Goal: Task Accomplishment & Management: Use online tool/utility

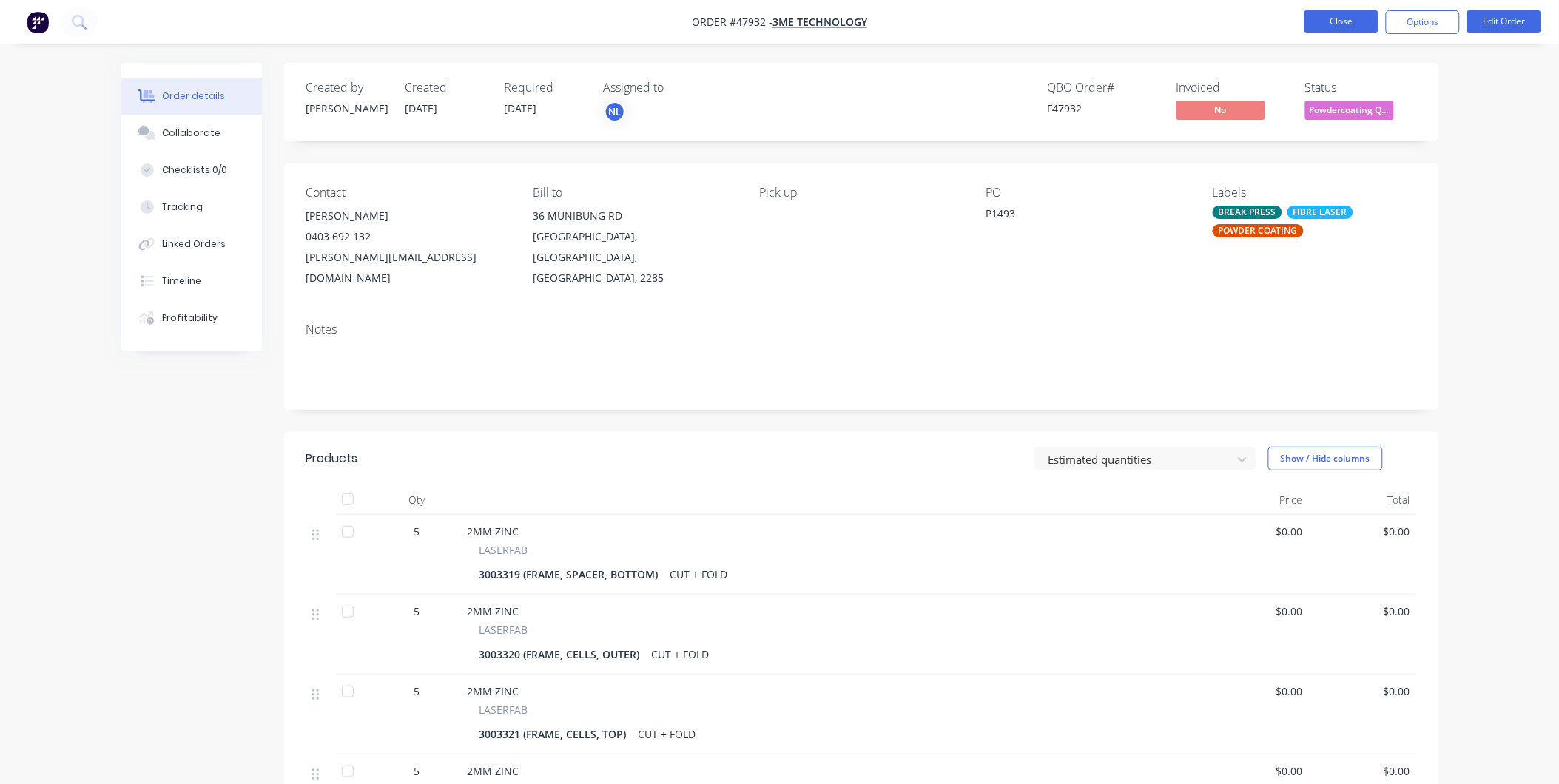
click at [1348, 28] on button "Close" at bounding box center [1341, 21] width 74 height 22
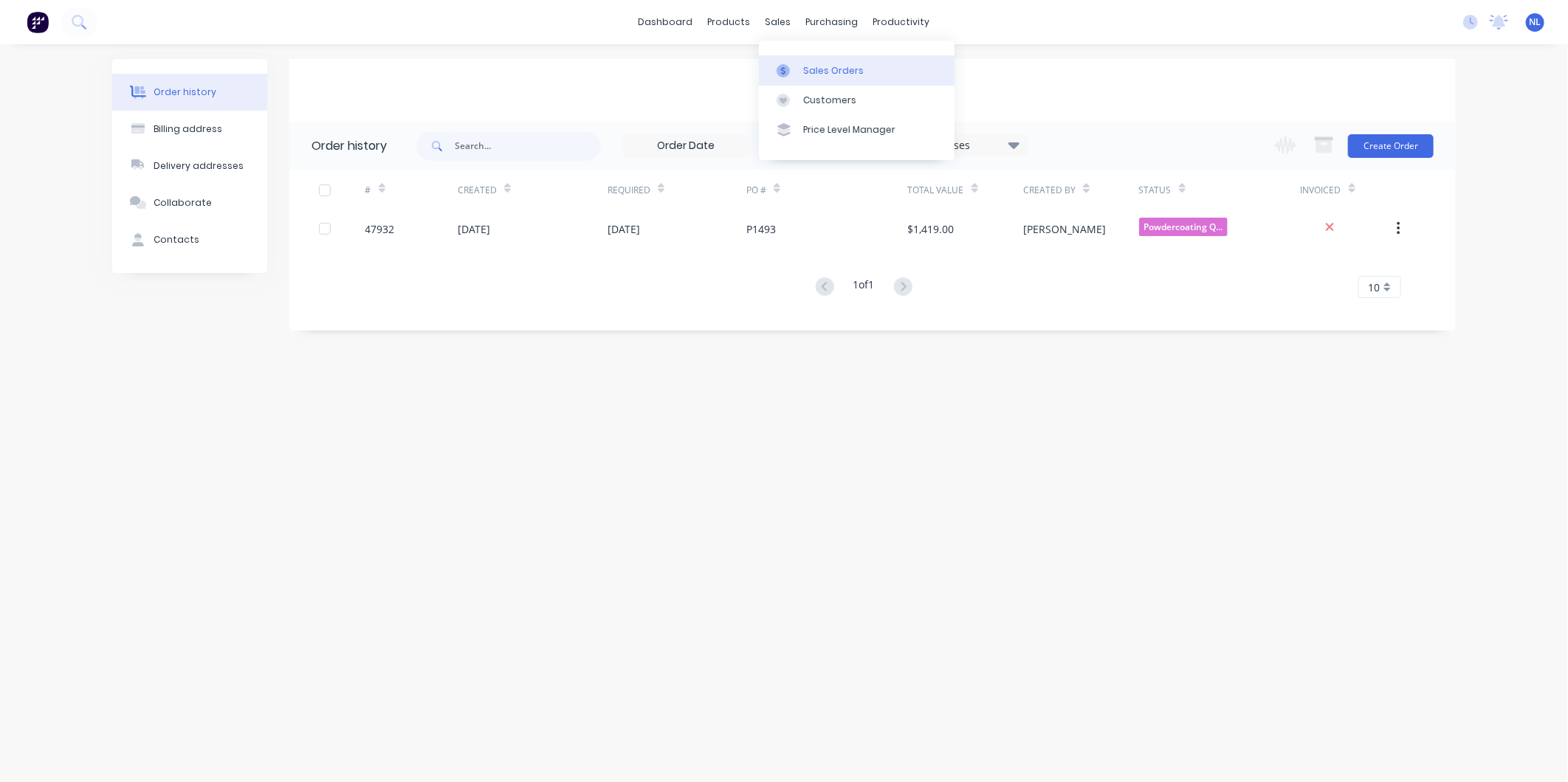
click at [812, 73] on div "Sales Orders" at bounding box center [833, 71] width 60 height 13
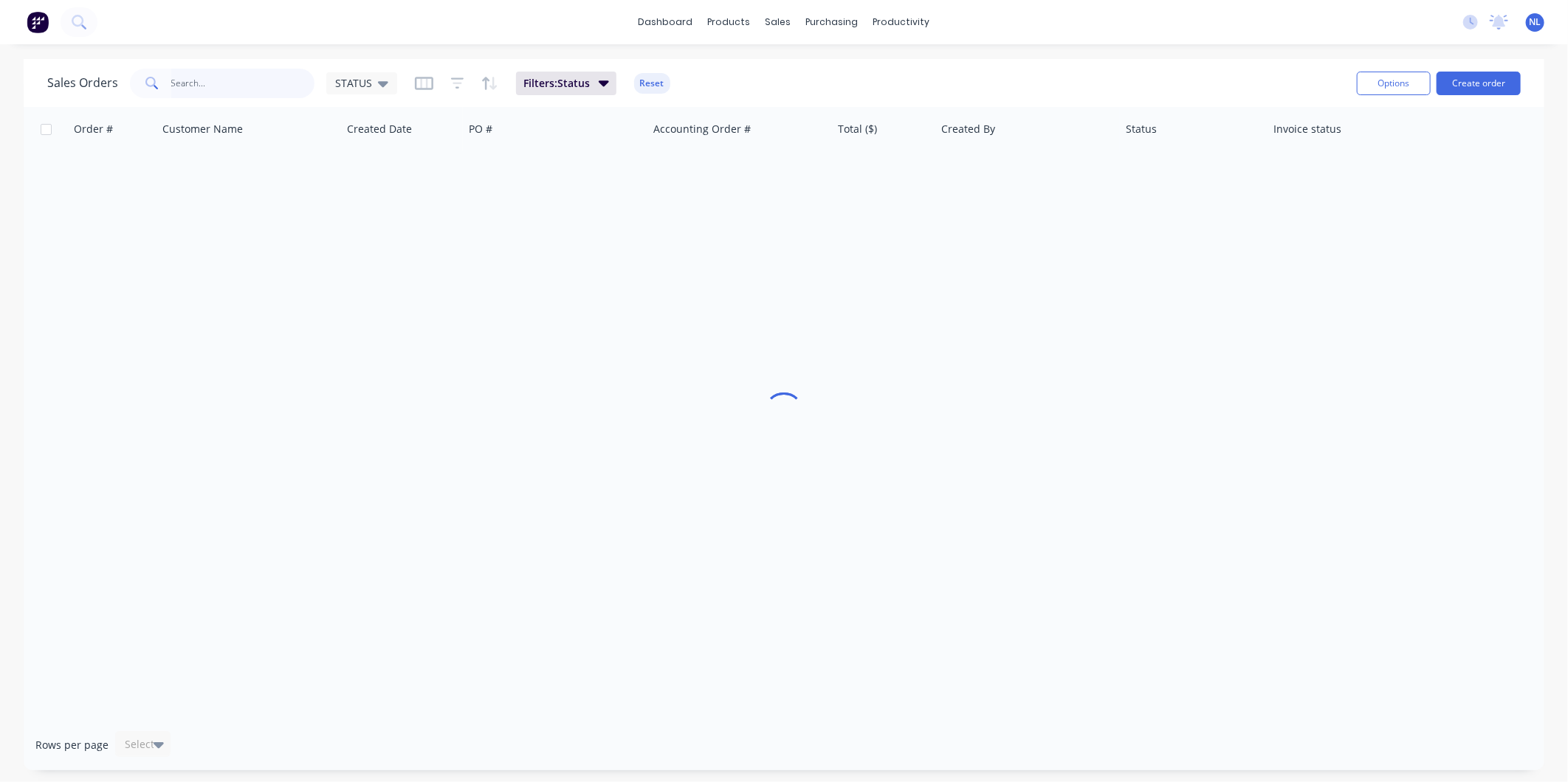
click at [202, 73] on input "text" at bounding box center [243, 83] width 144 height 29
click at [807, 101] on div "Customers" at bounding box center [829, 100] width 53 height 13
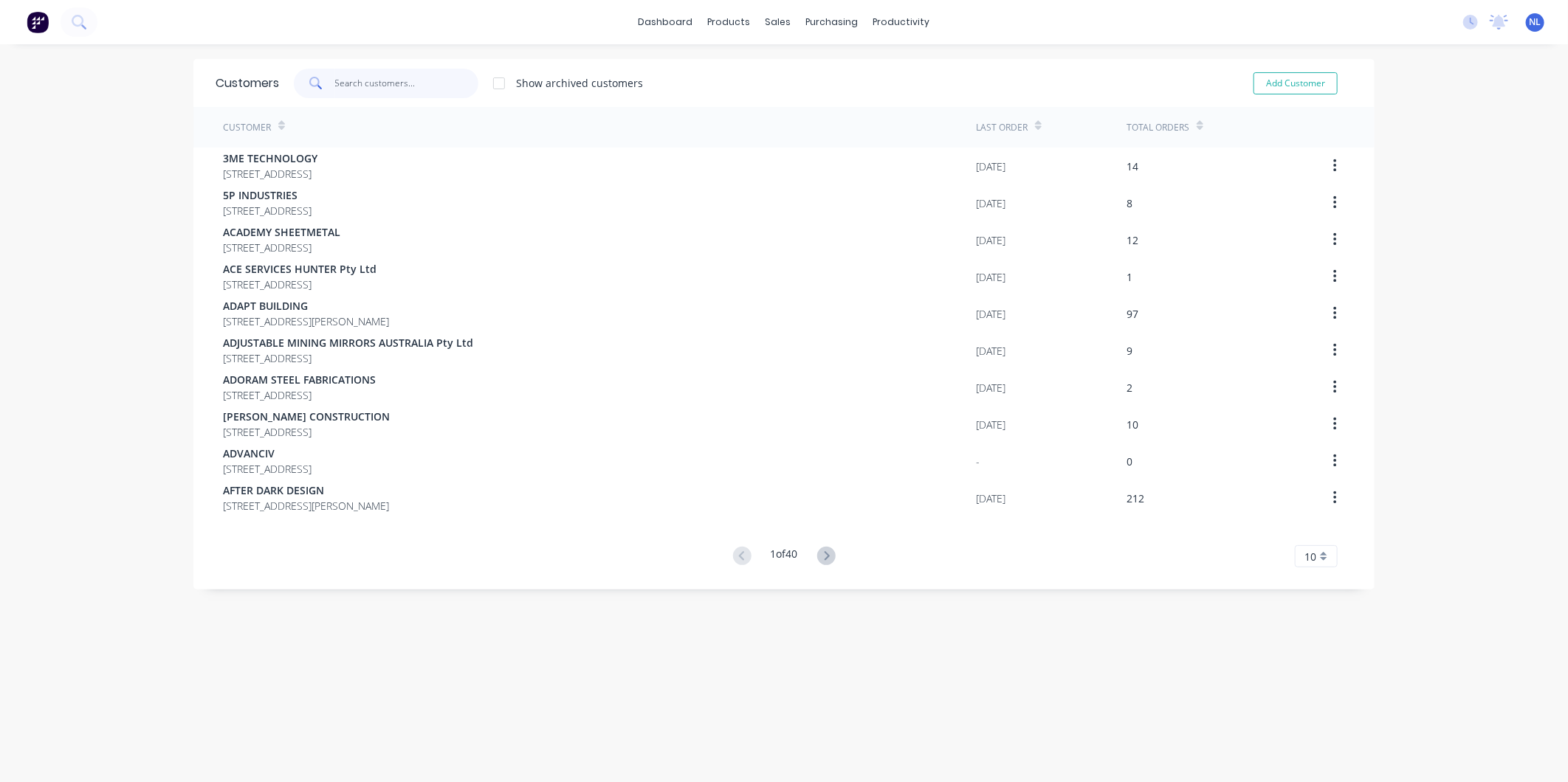
click at [360, 83] on input "text" at bounding box center [407, 83] width 144 height 29
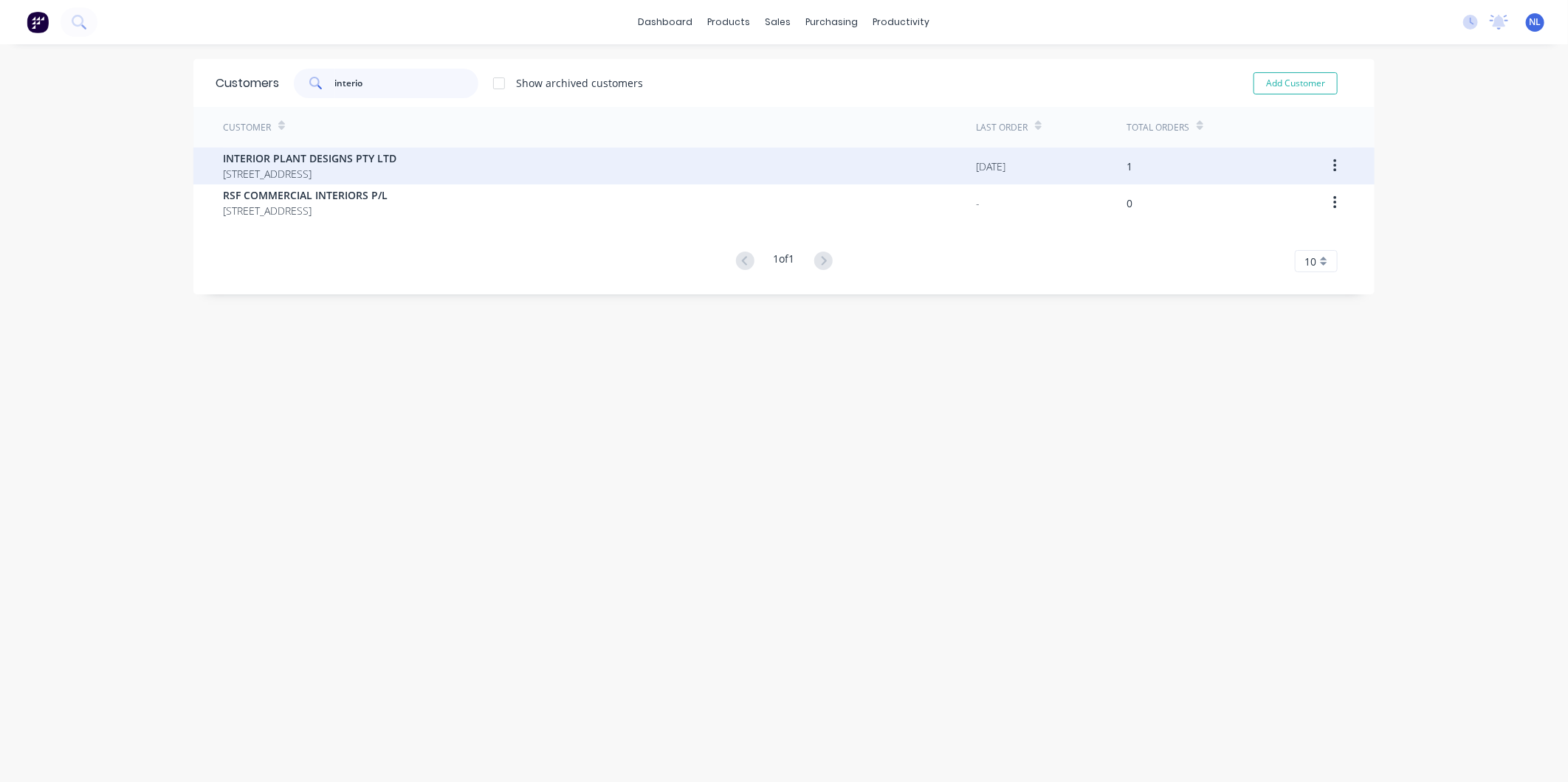
type input "interio"
click at [396, 151] on span "INTERIOR PLANT DESIGNS PTY LTD" at bounding box center [310, 158] width 173 height 16
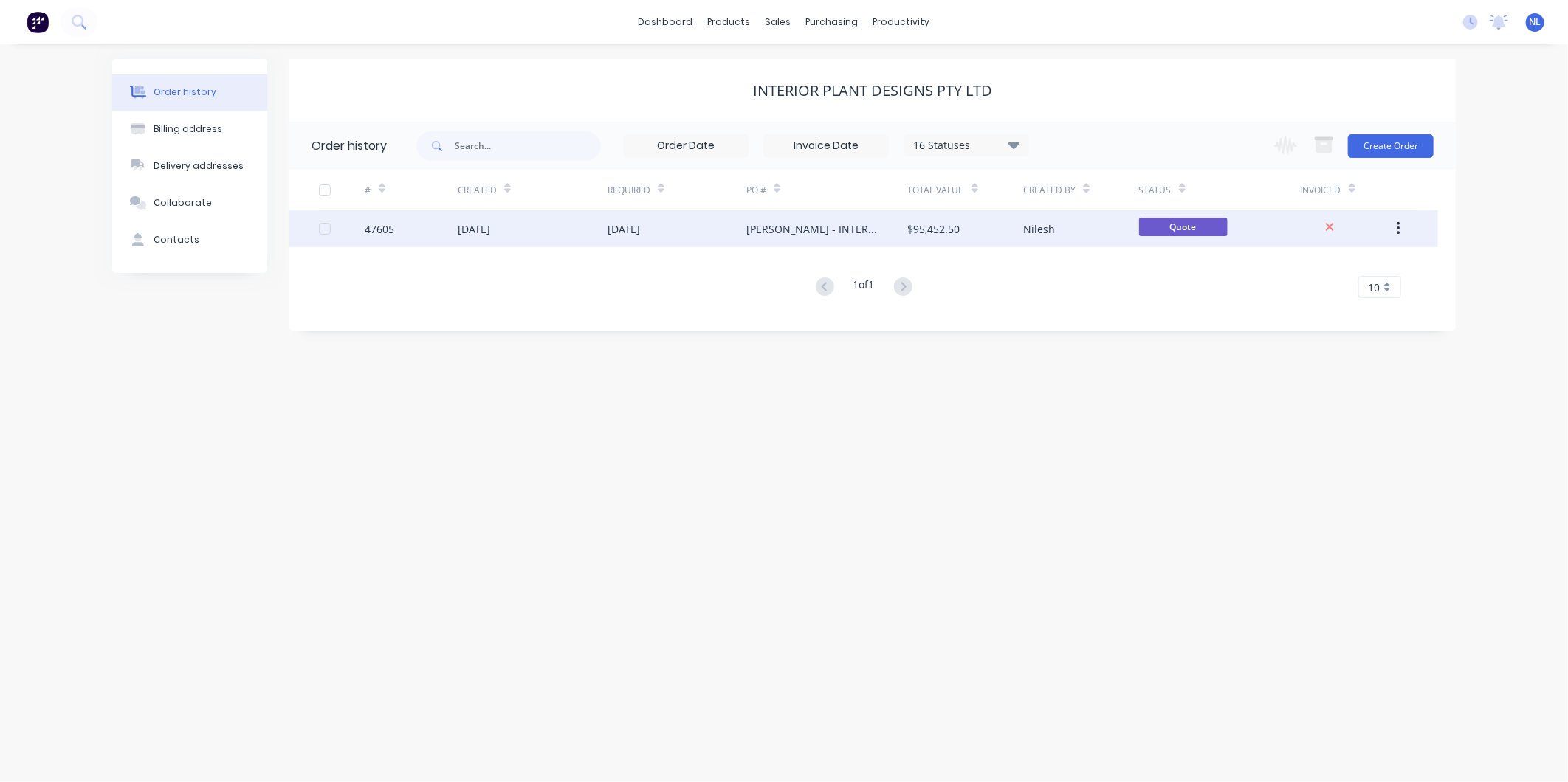
click at [1061, 227] on div "Nilesh" at bounding box center [1080, 229] width 115 height 37
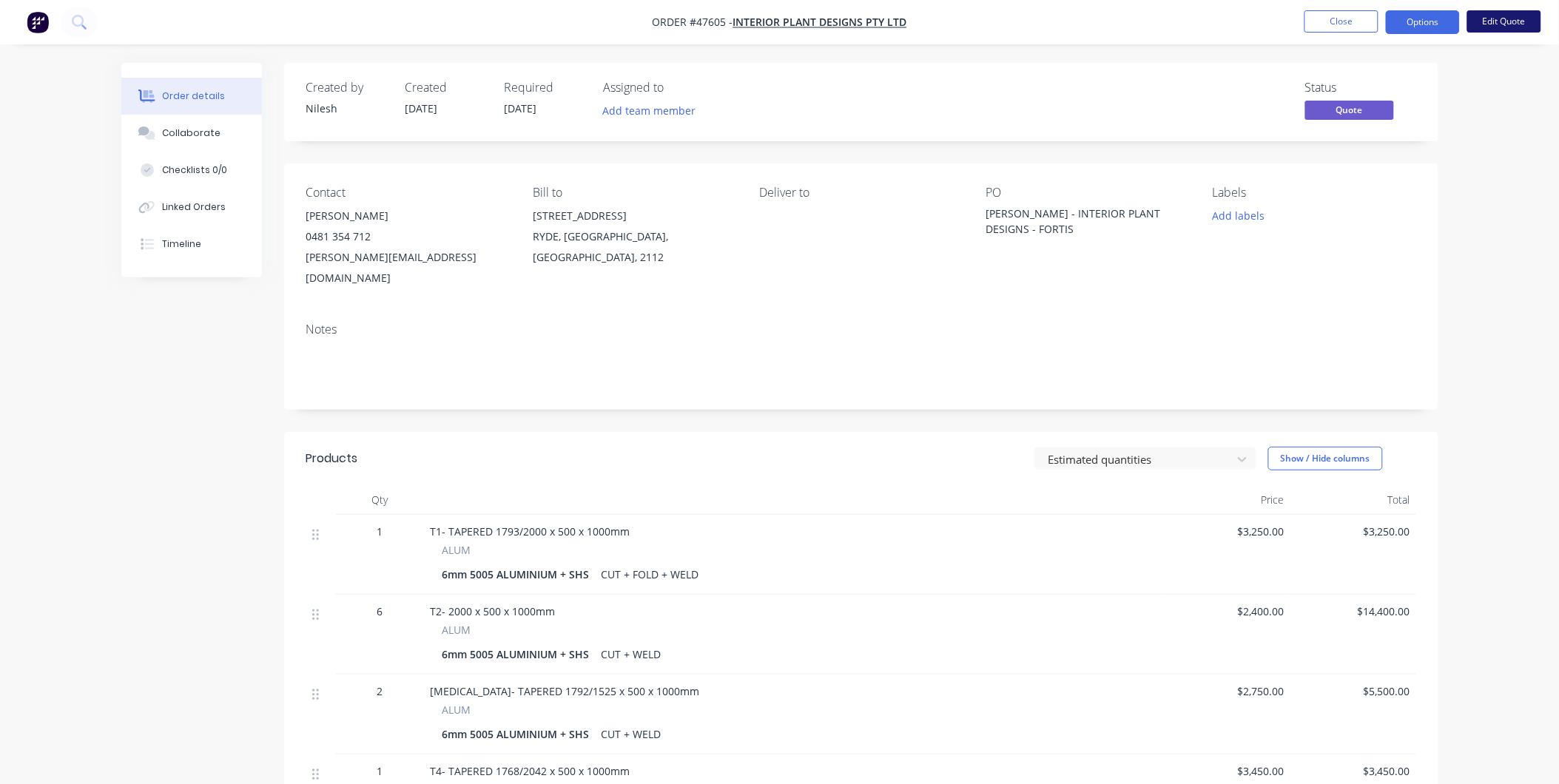
click at [1512, 13] on button "Edit Quote" at bounding box center [1504, 21] width 74 height 22
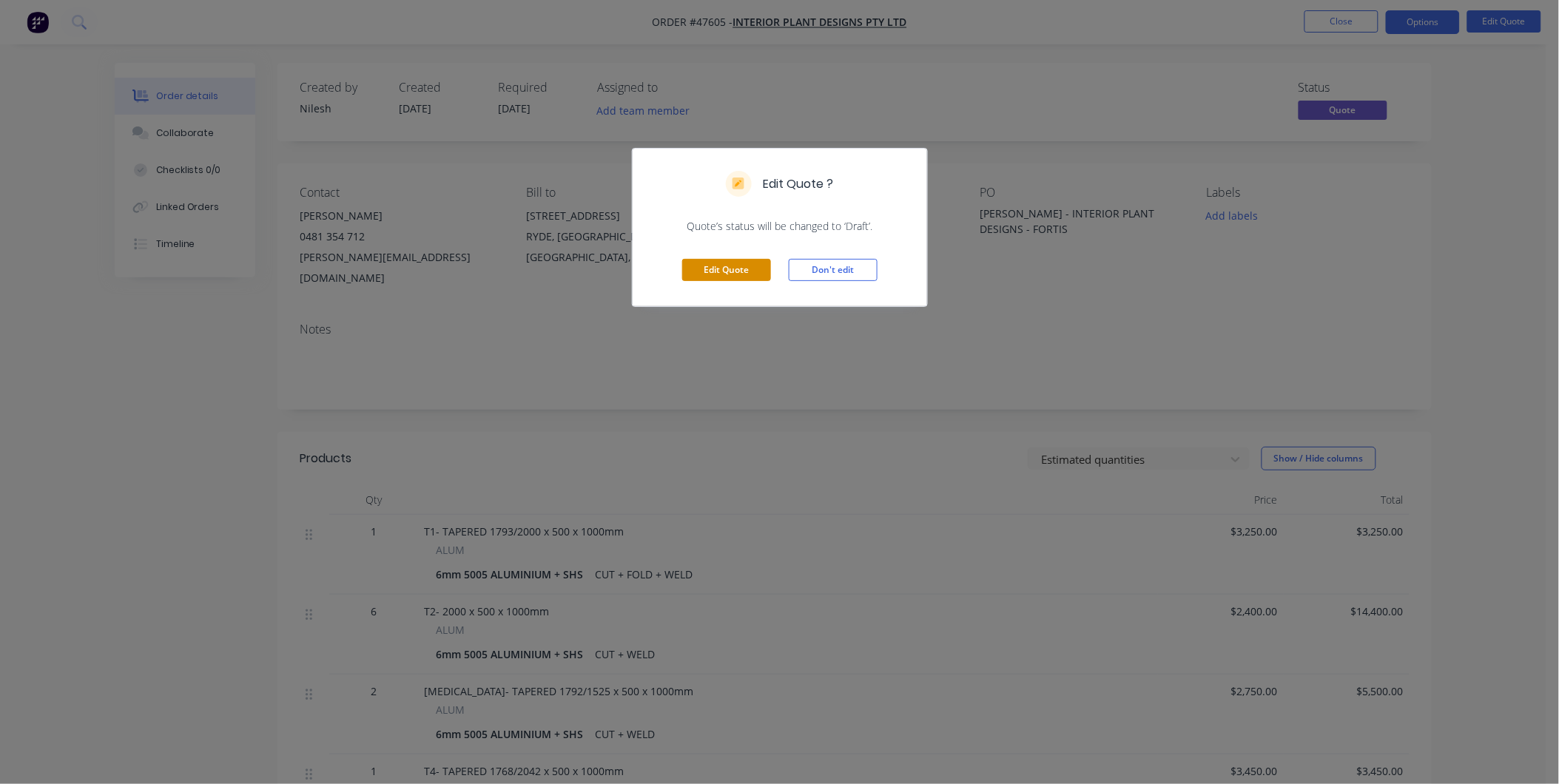
click at [727, 272] on button "Edit Quote" at bounding box center [726, 269] width 88 height 22
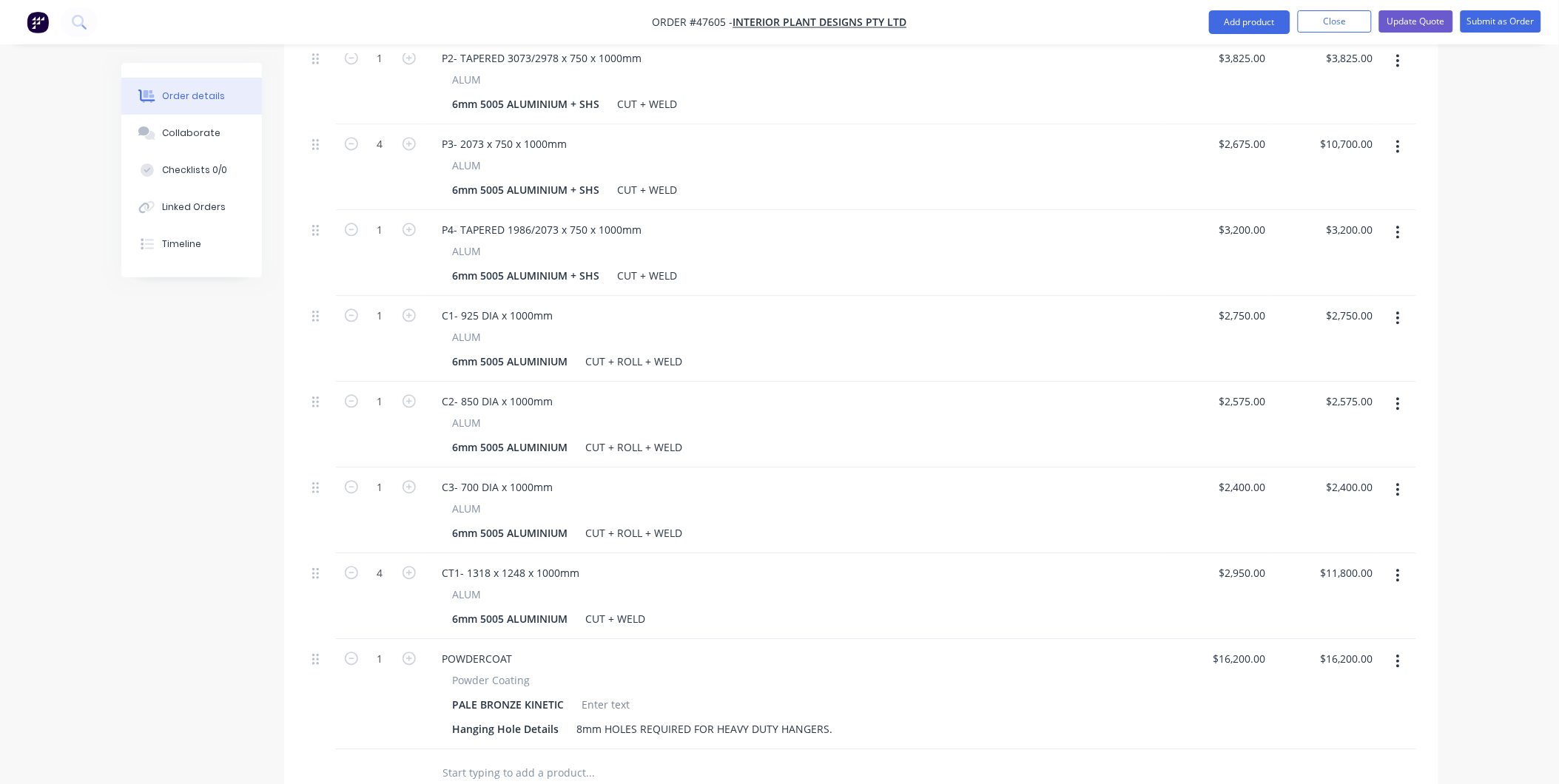
scroll to position [1386, 0]
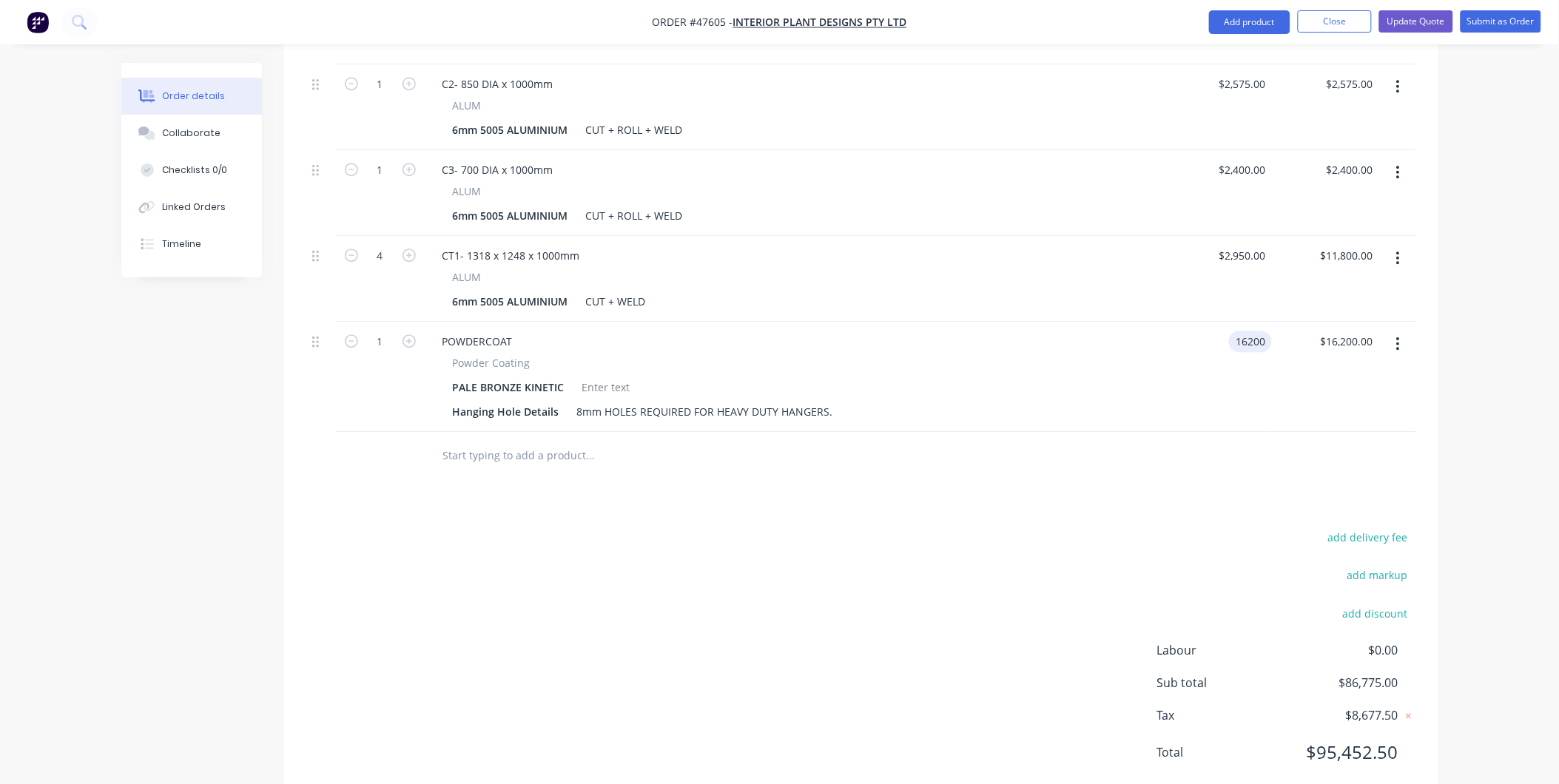
click at [1258, 331] on input "16200" at bounding box center [1253, 341] width 37 height 21
type input "$14,000.00"
click at [1175, 432] on div at bounding box center [861, 456] width 1110 height 48
click at [1412, 20] on button "Update Quote" at bounding box center [1417, 21] width 74 height 22
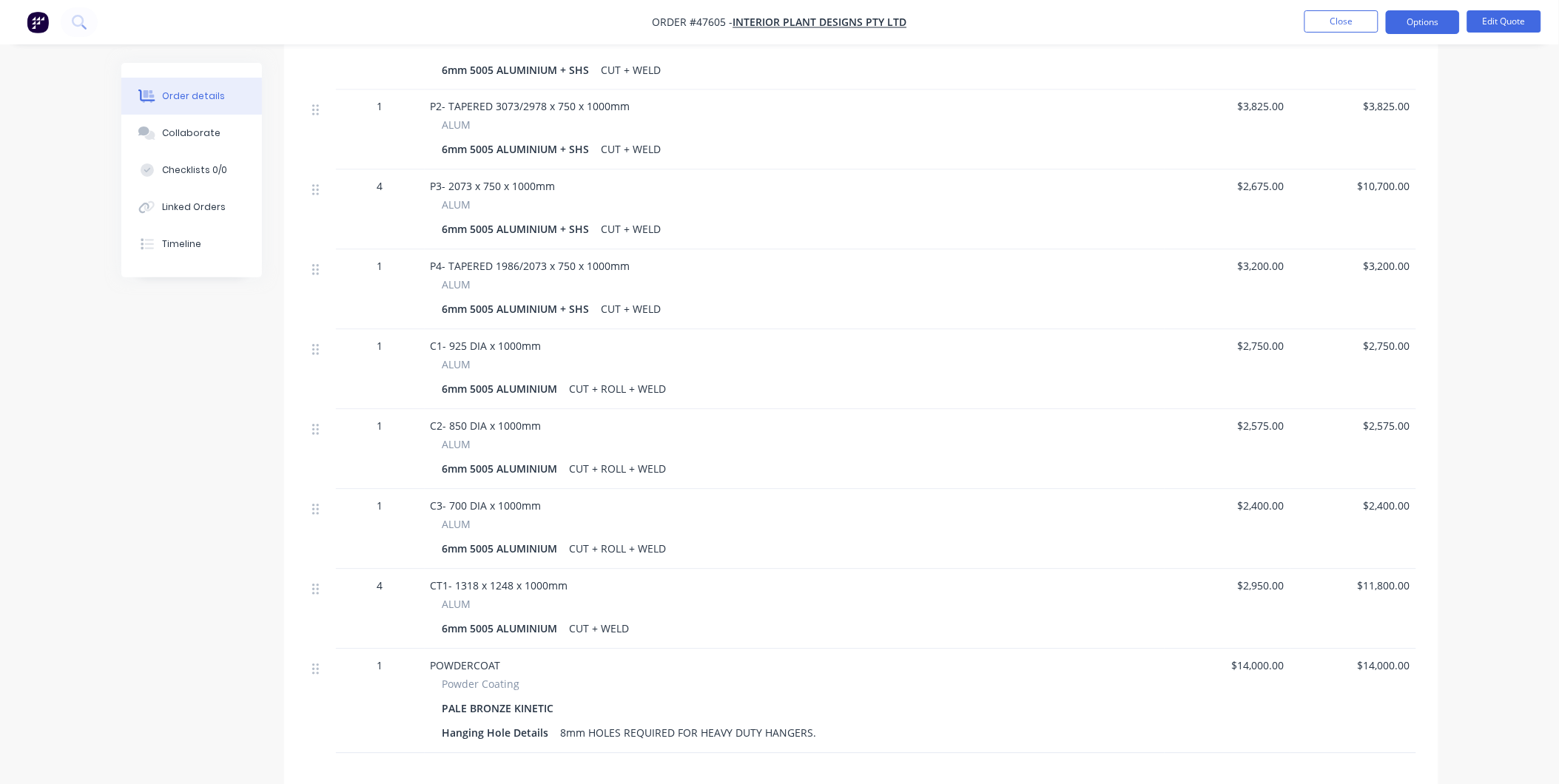
scroll to position [1084, 0]
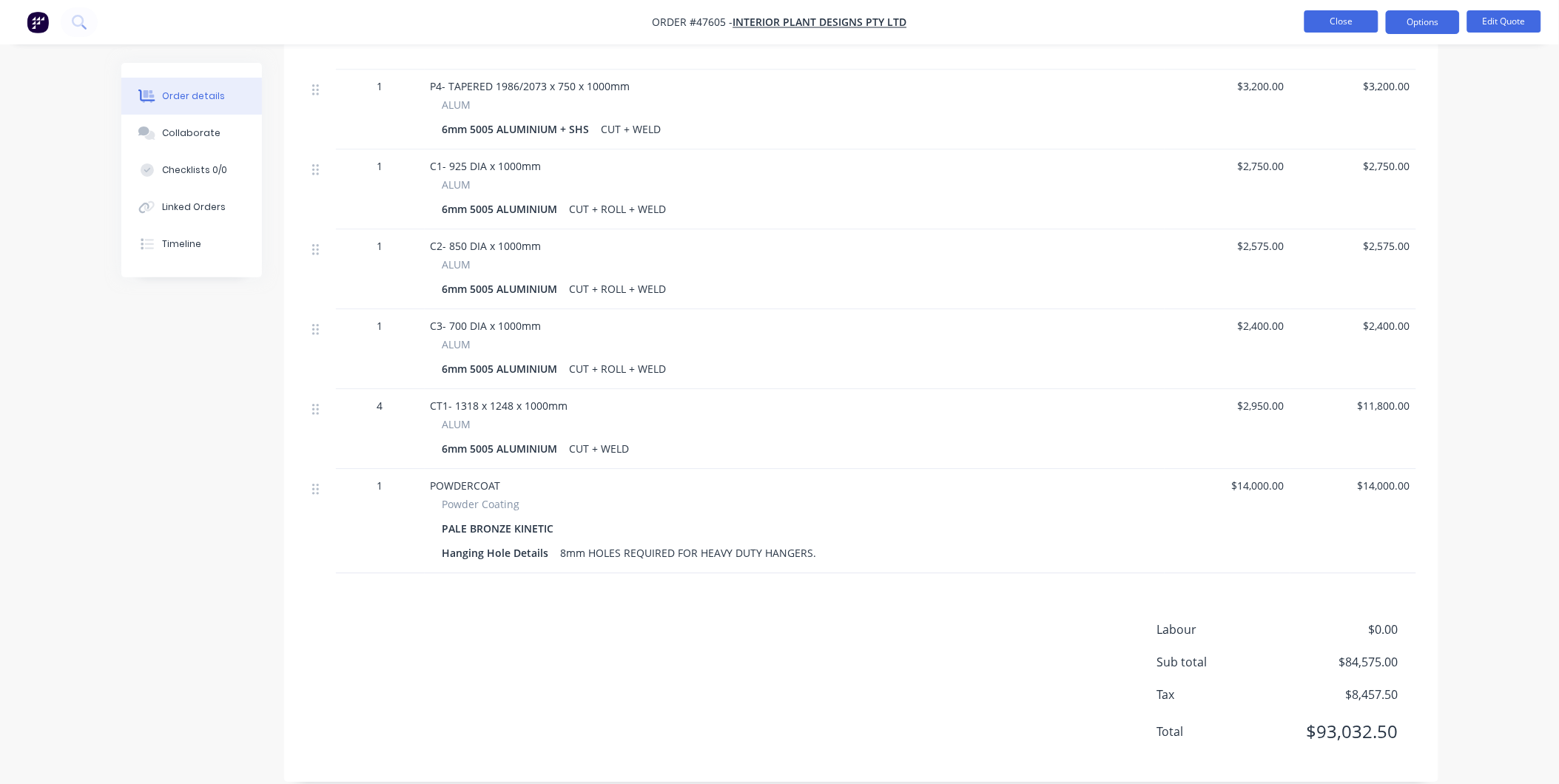
click at [1341, 20] on button "Close" at bounding box center [1341, 21] width 74 height 22
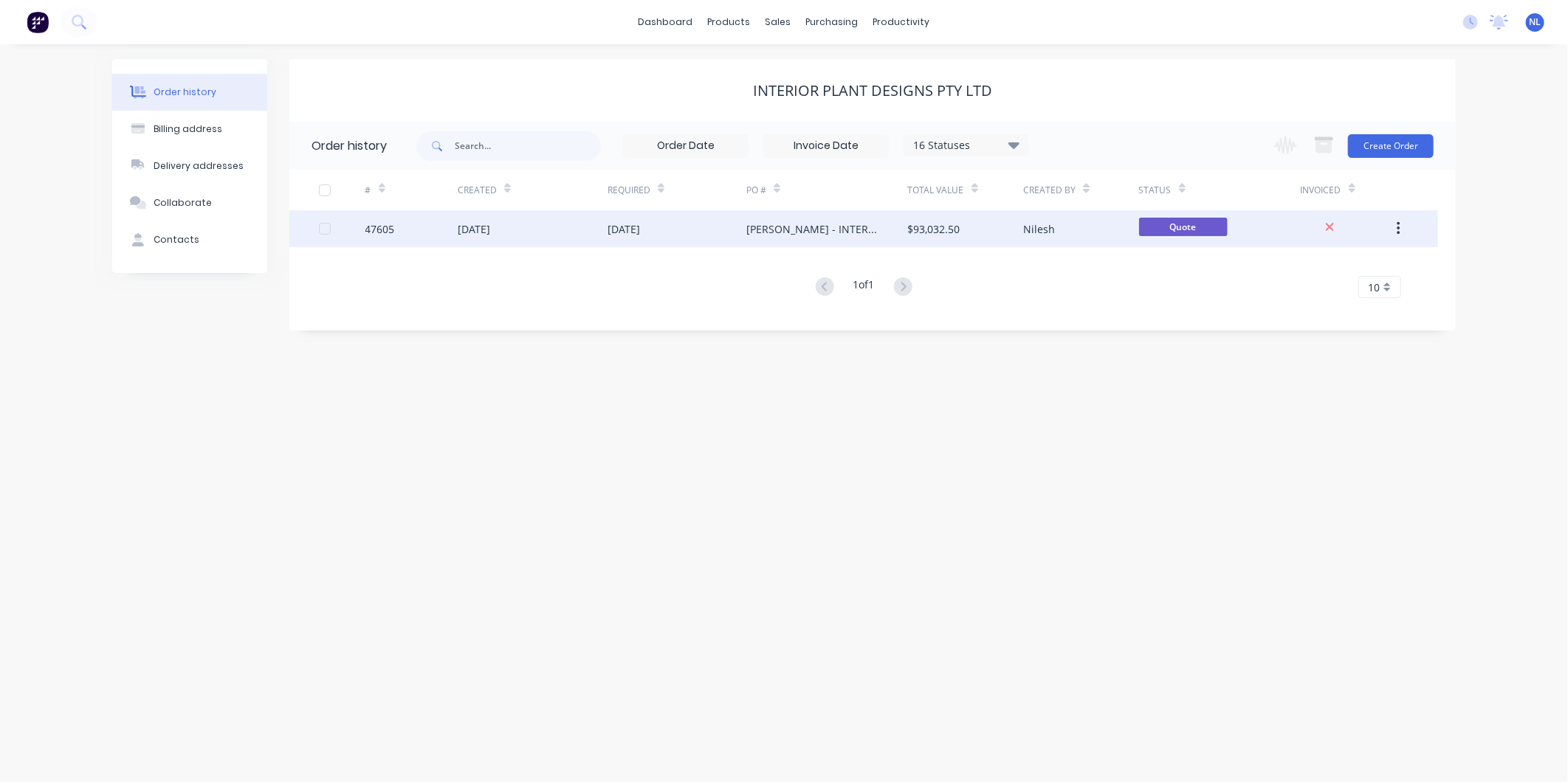
click at [980, 238] on div "$93,032.50" at bounding box center [965, 229] width 115 height 37
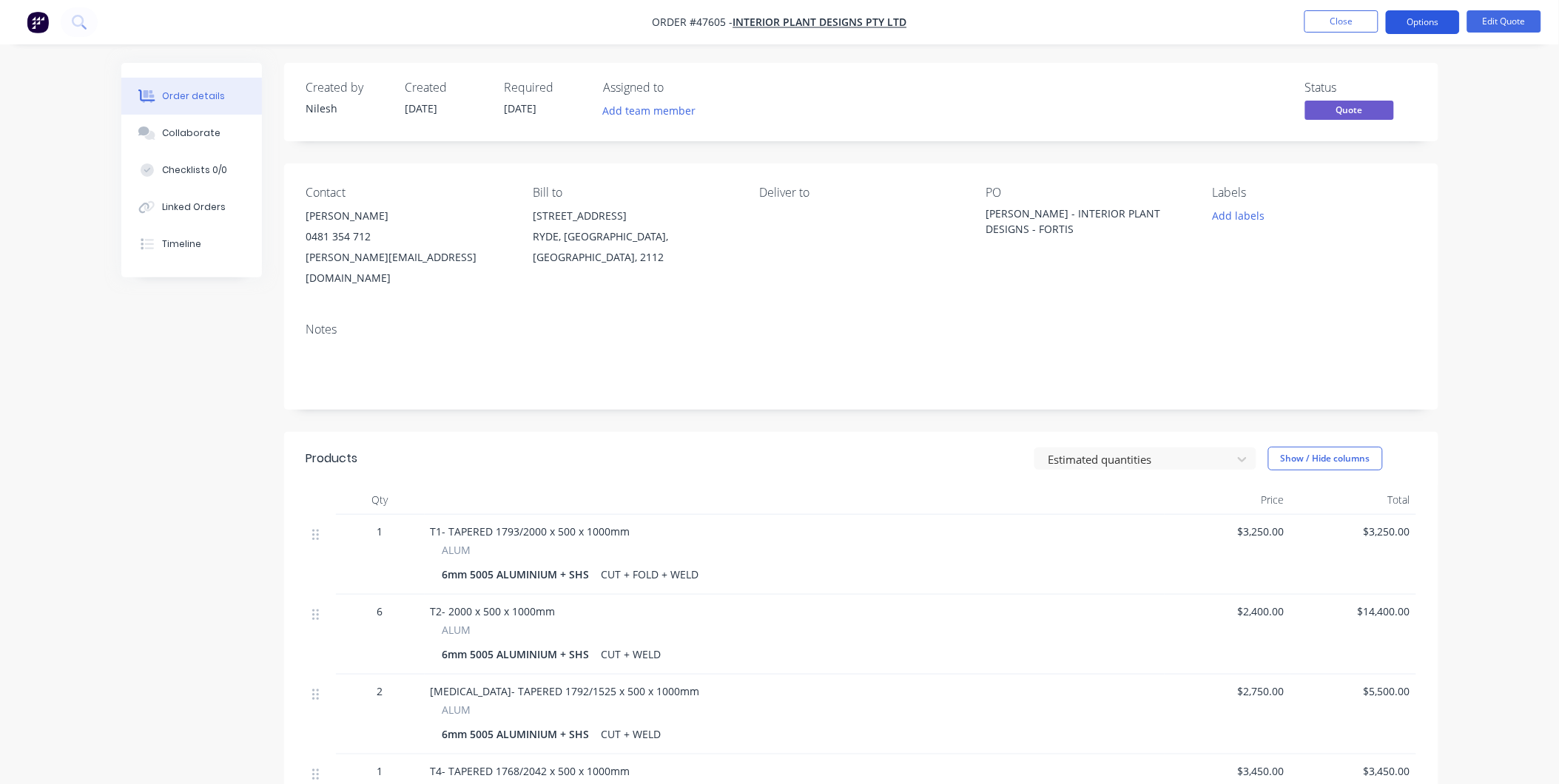
click at [1421, 18] on button "Options" at bounding box center [1423, 22] width 74 height 24
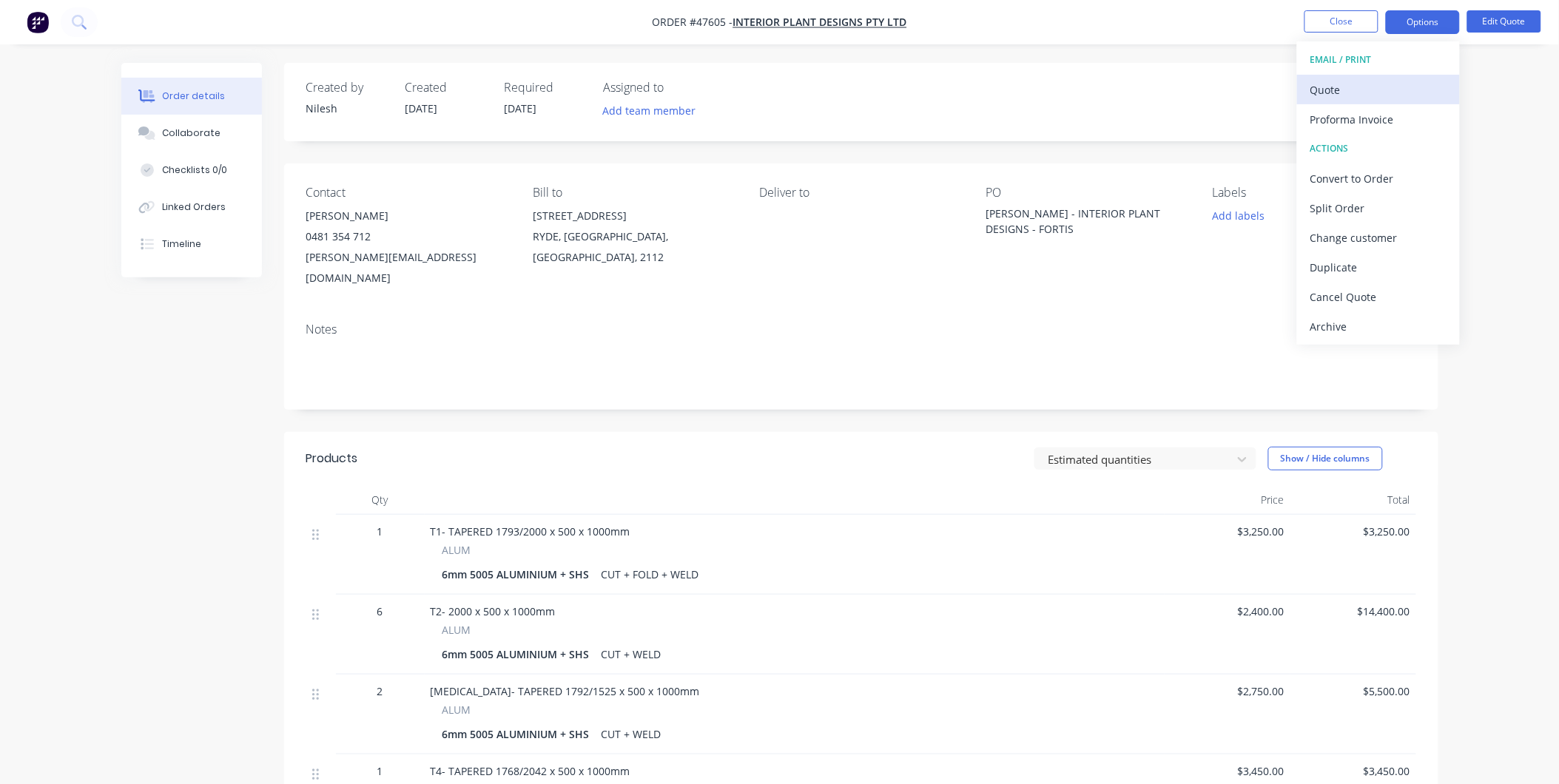
click at [1359, 97] on div "Quote" at bounding box center [1379, 90] width 136 height 21
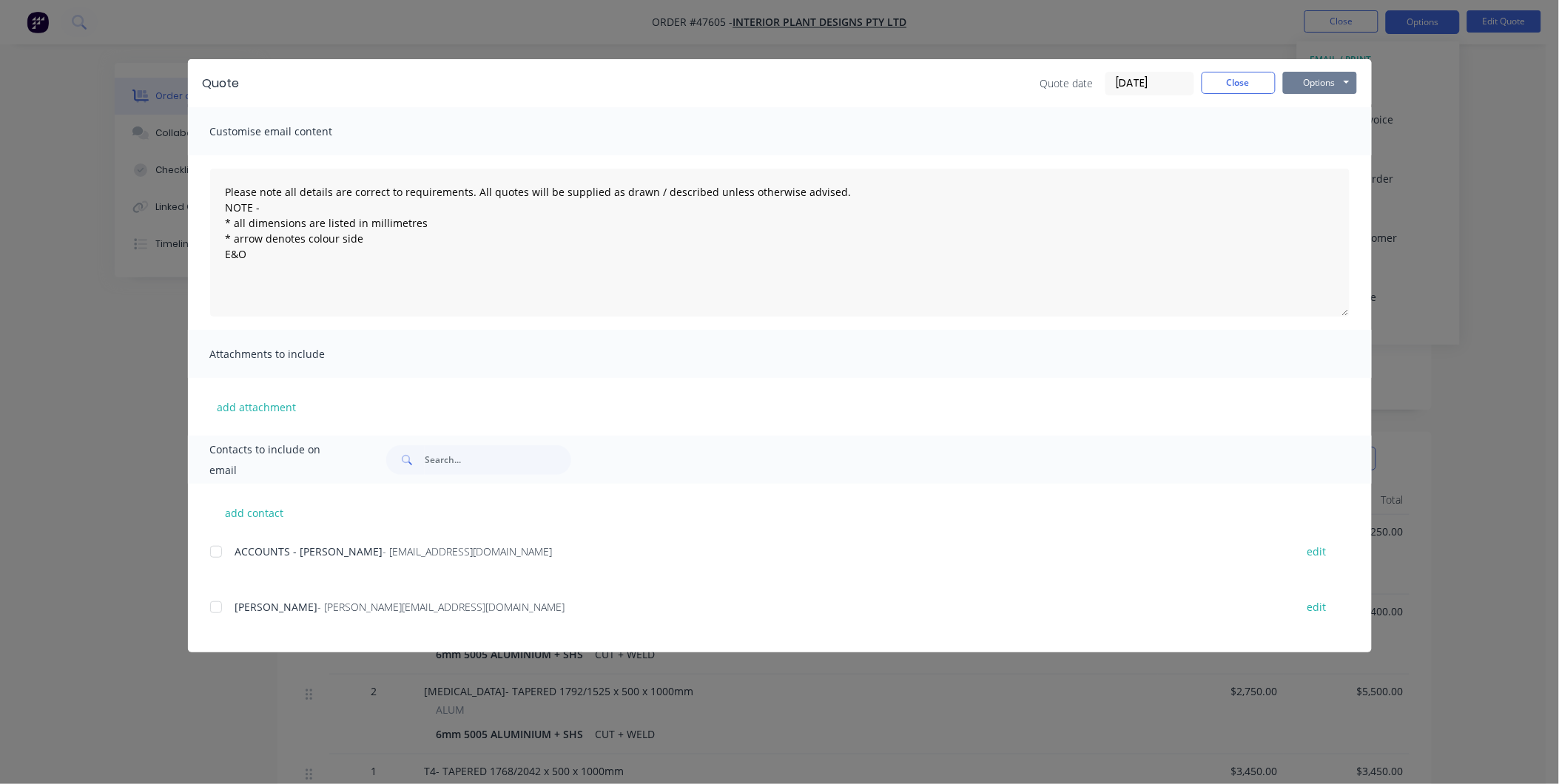
click at [1332, 84] on button "Options" at bounding box center [1320, 83] width 74 height 22
click at [1321, 137] on button "Print" at bounding box center [1331, 133] width 95 height 25
click at [1223, 88] on button "Close" at bounding box center [1239, 83] width 74 height 22
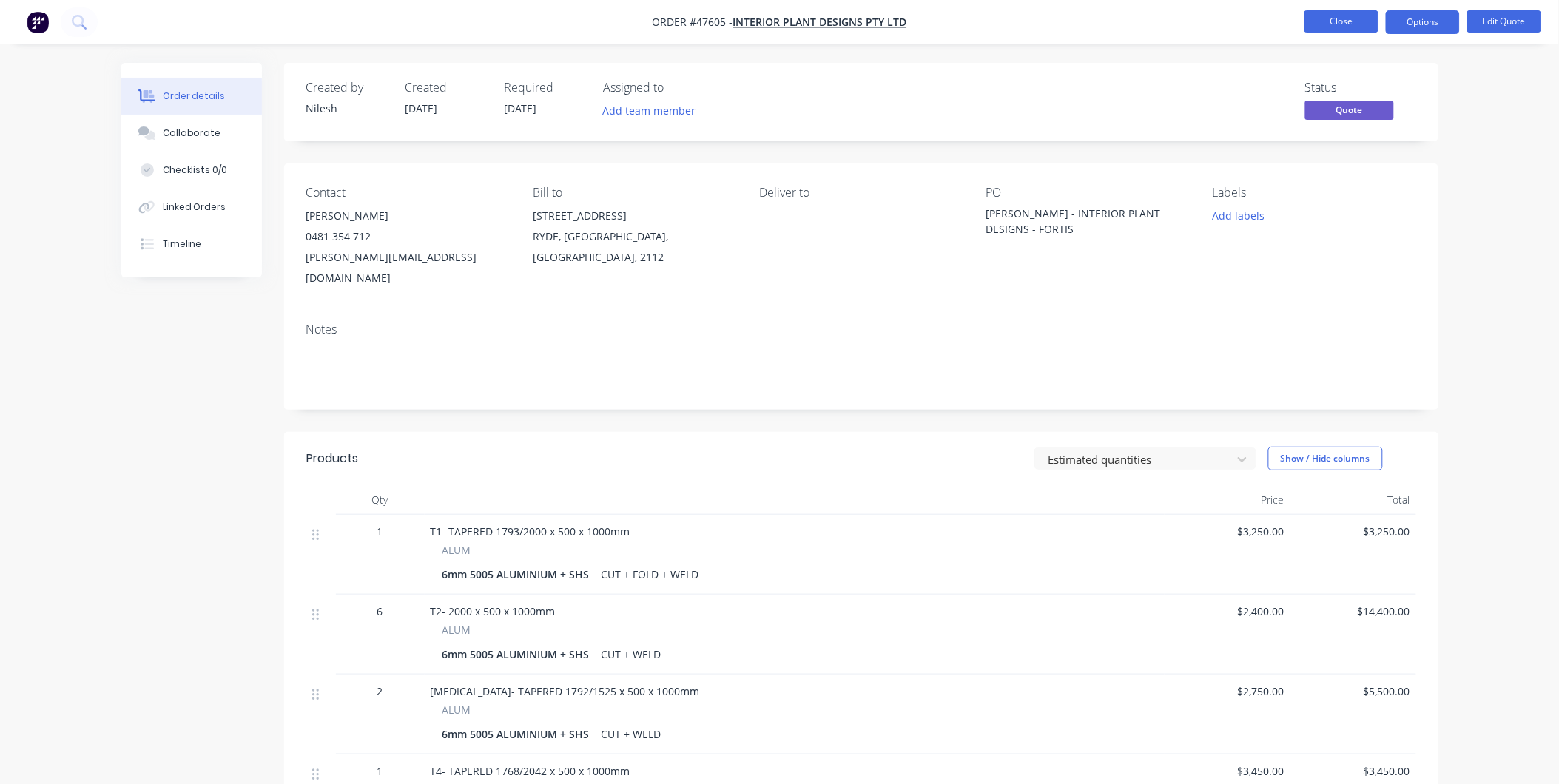
click at [1344, 20] on button "Close" at bounding box center [1341, 21] width 74 height 22
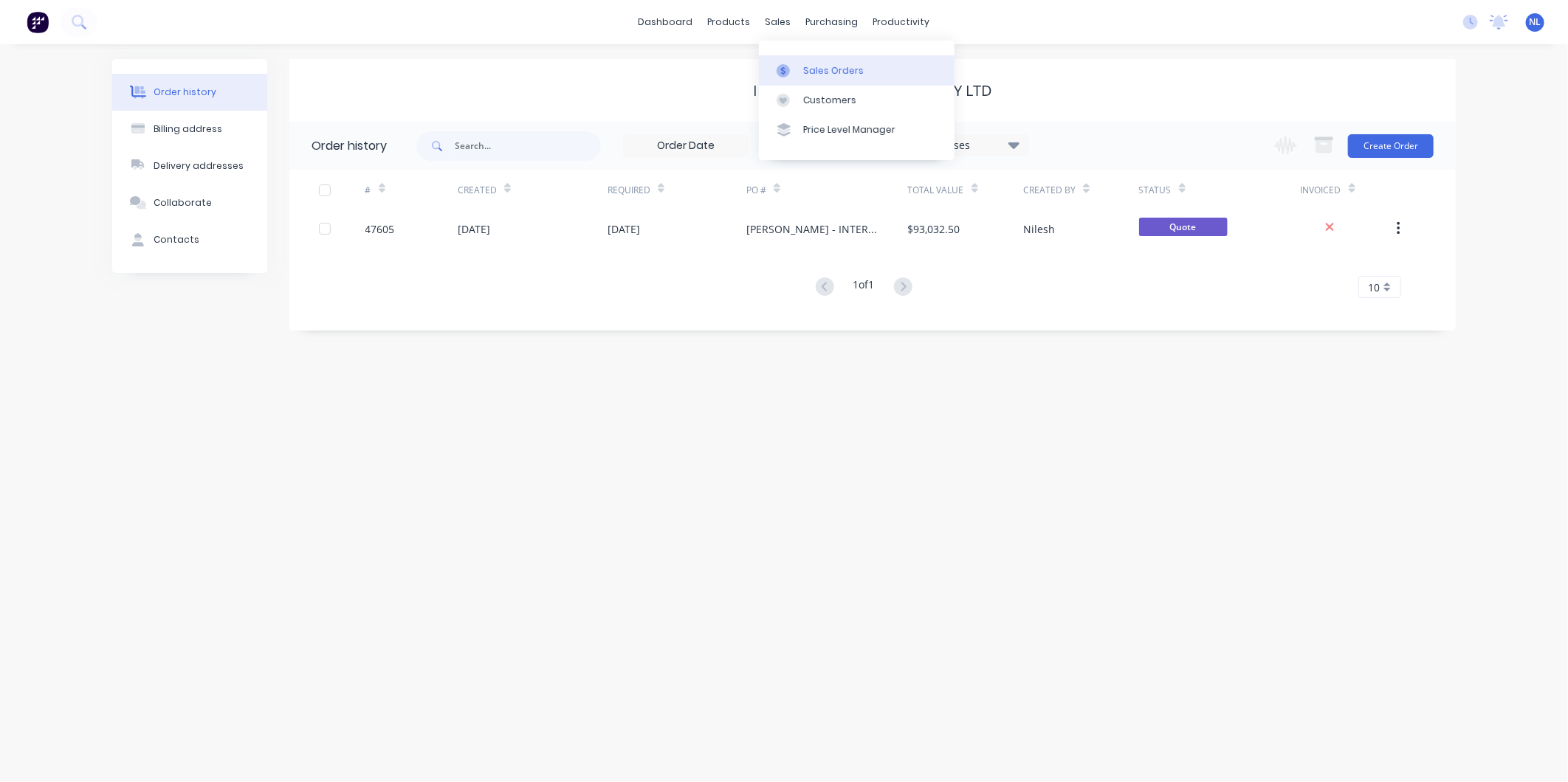
click at [835, 71] on div "Sales Orders" at bounding box center [833, 71] width 60 height 13
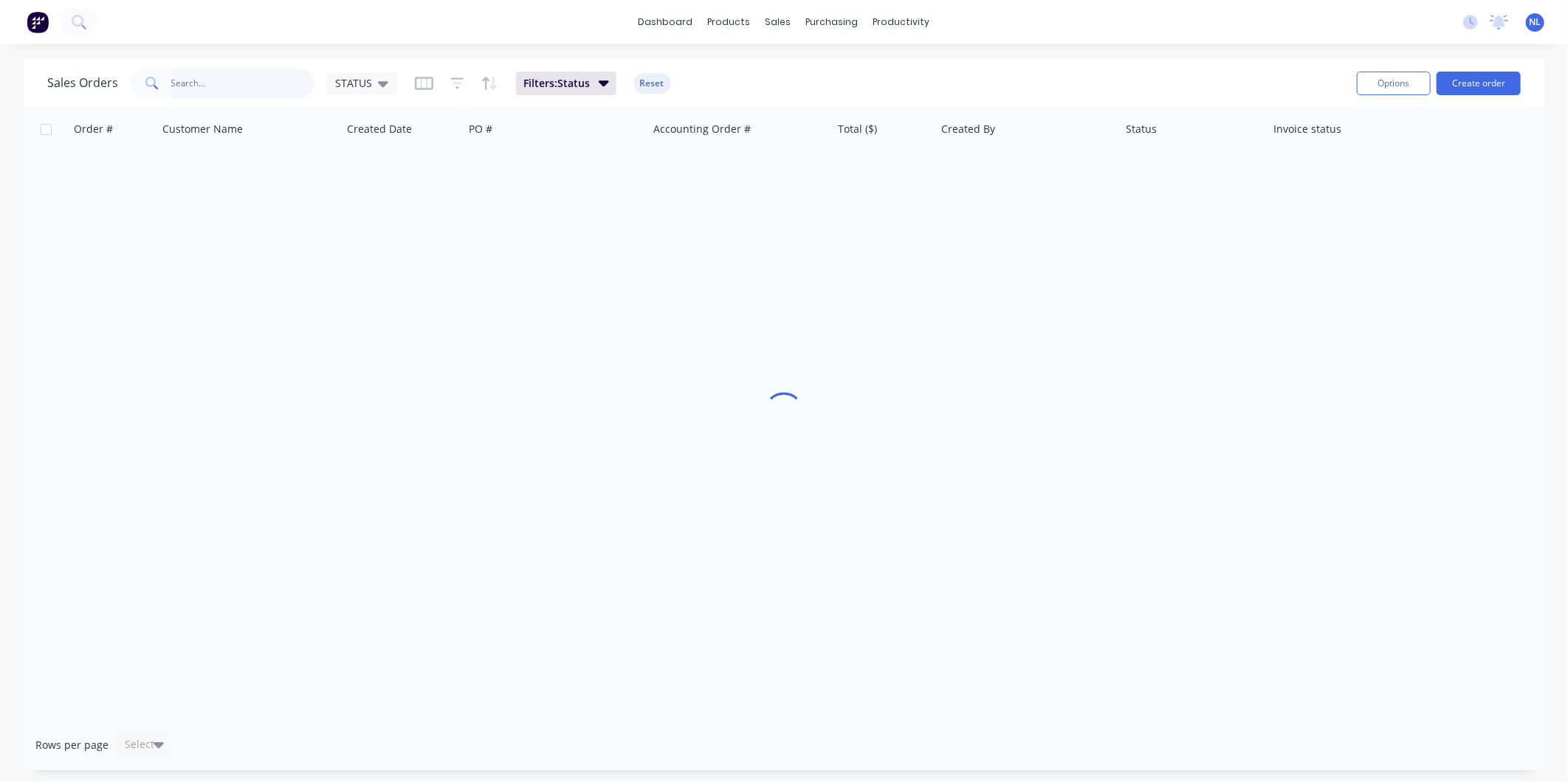
click at [287, 89] on input "text" at bounding box center [243, 83] width 144 height 29
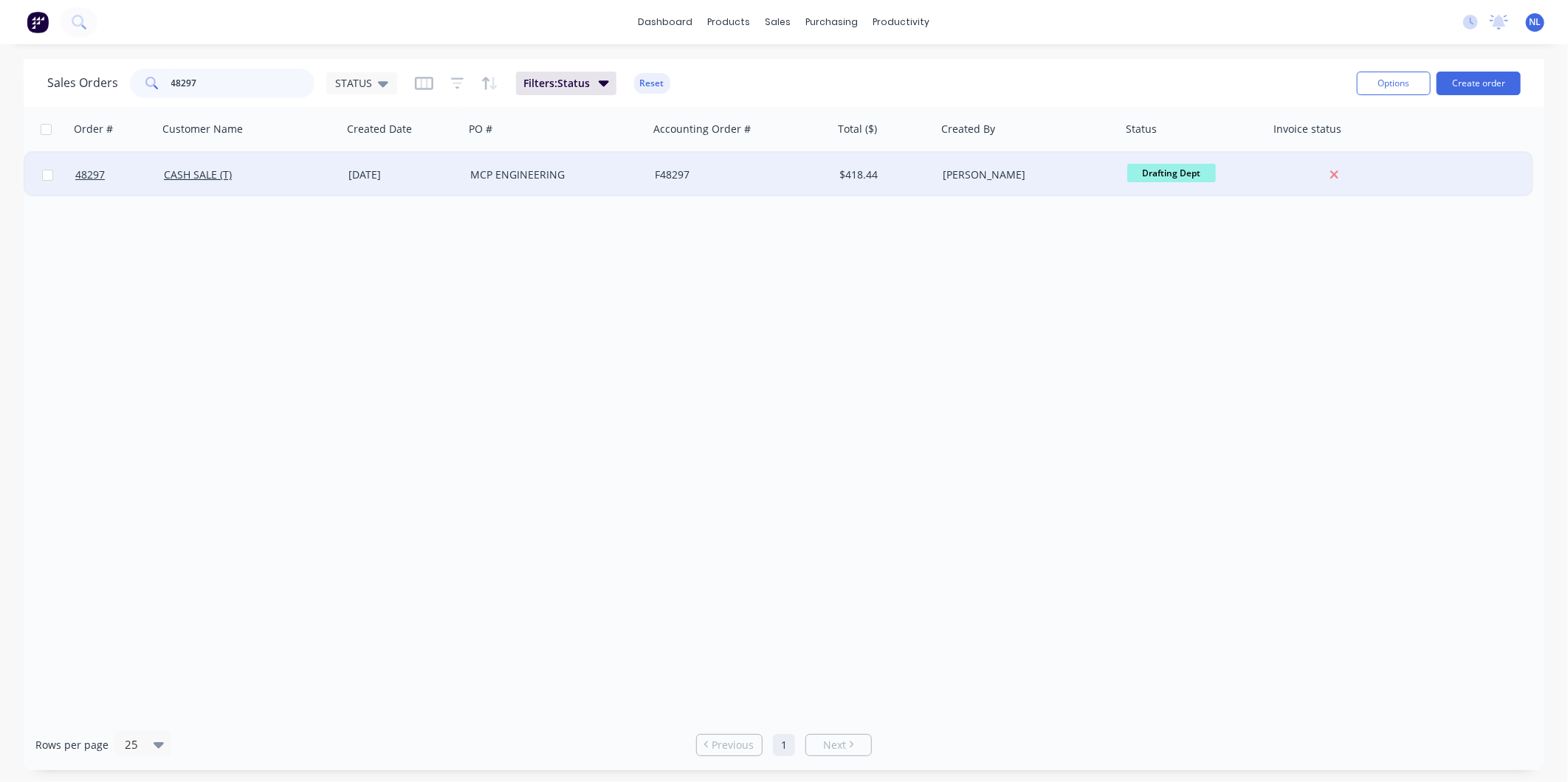
type input "48297"
click at [703, 180] on div "F48297" at bounding box center [737, 175] width 164 height 15
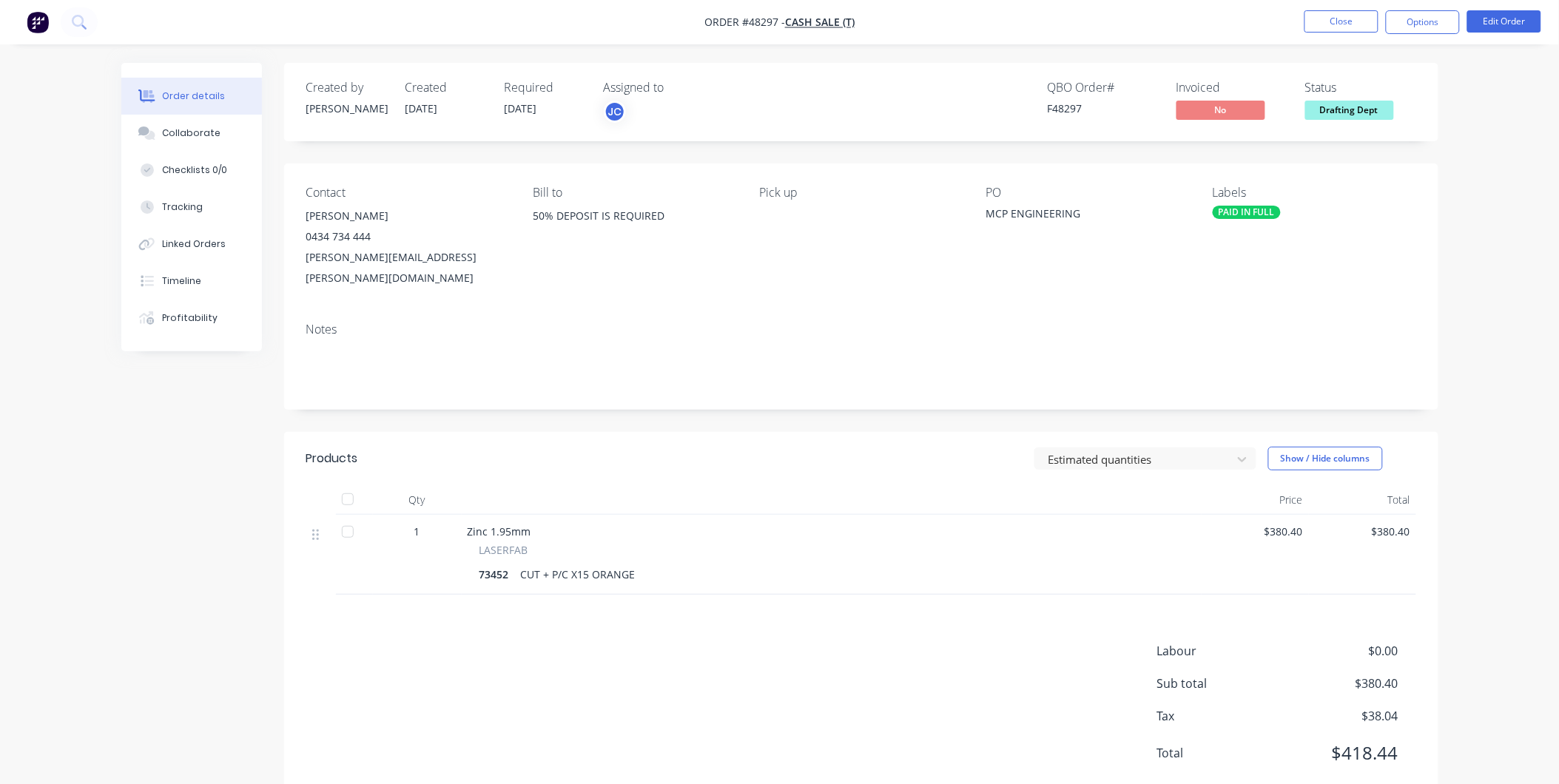
click at [933, 647] on div "Labour $0.00 Sub total $380.40 Tax $38.04 Total $418.44" at bounding box center [861, 711] width 1110 height 139
click at [1343, 19] on button "Close" at bounding box center [1341, 21] width 74 height 22
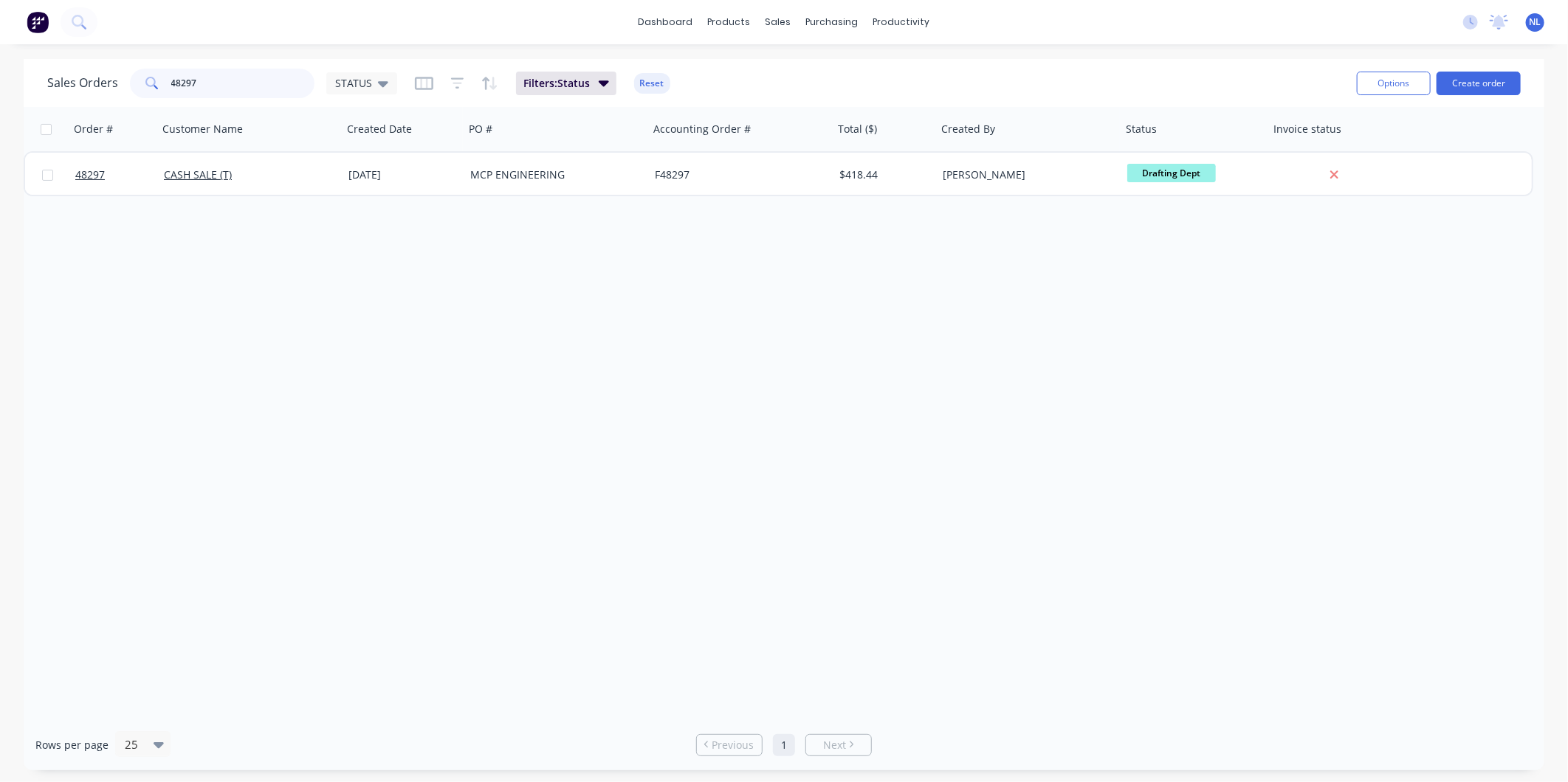
drag, startPoint x: 244, startPoint y: 89, endPoint x: 0, endPoint y: 137, distance: 248.7
click at [0, 137] on html "dashboard products sales purchasing productivity dashboard products Product Cat…" at bounding box center [784, 391] width 1568 height 782
type input "47870"
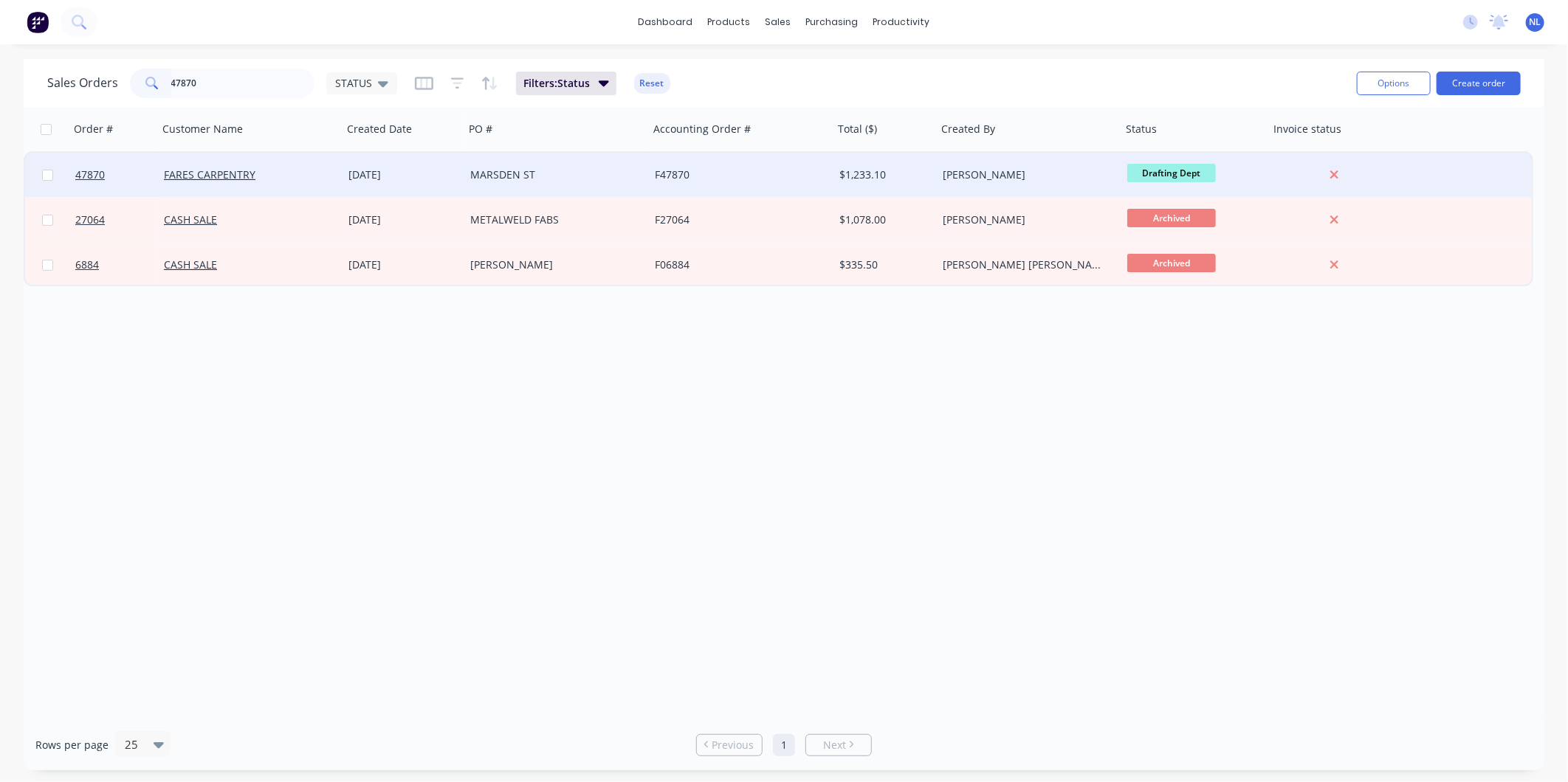
click at [609, 172] on div "MARSDEN ST" at bounding box center [552, 175] width 164 height 15
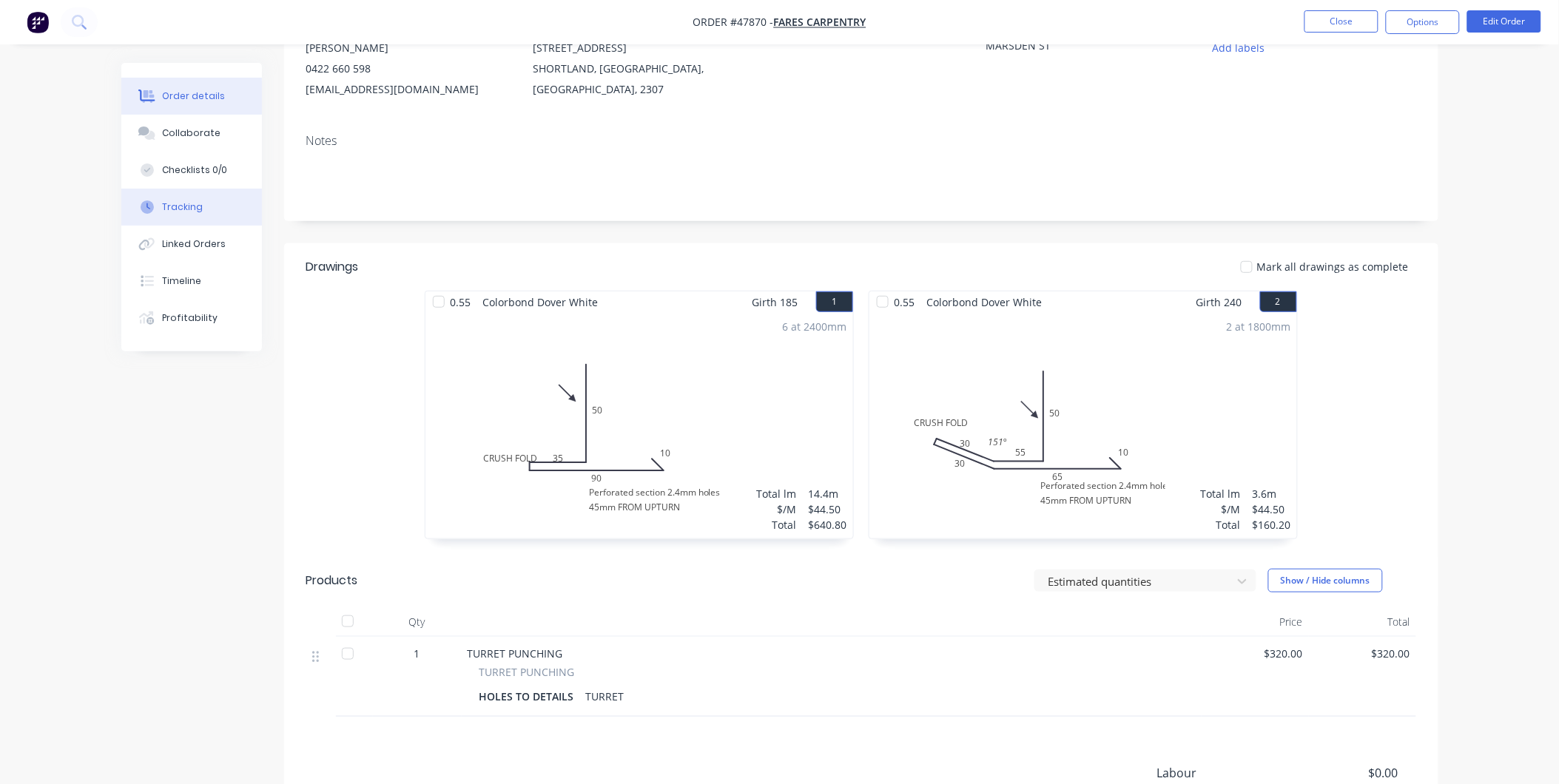
scroll to position [86, 0]
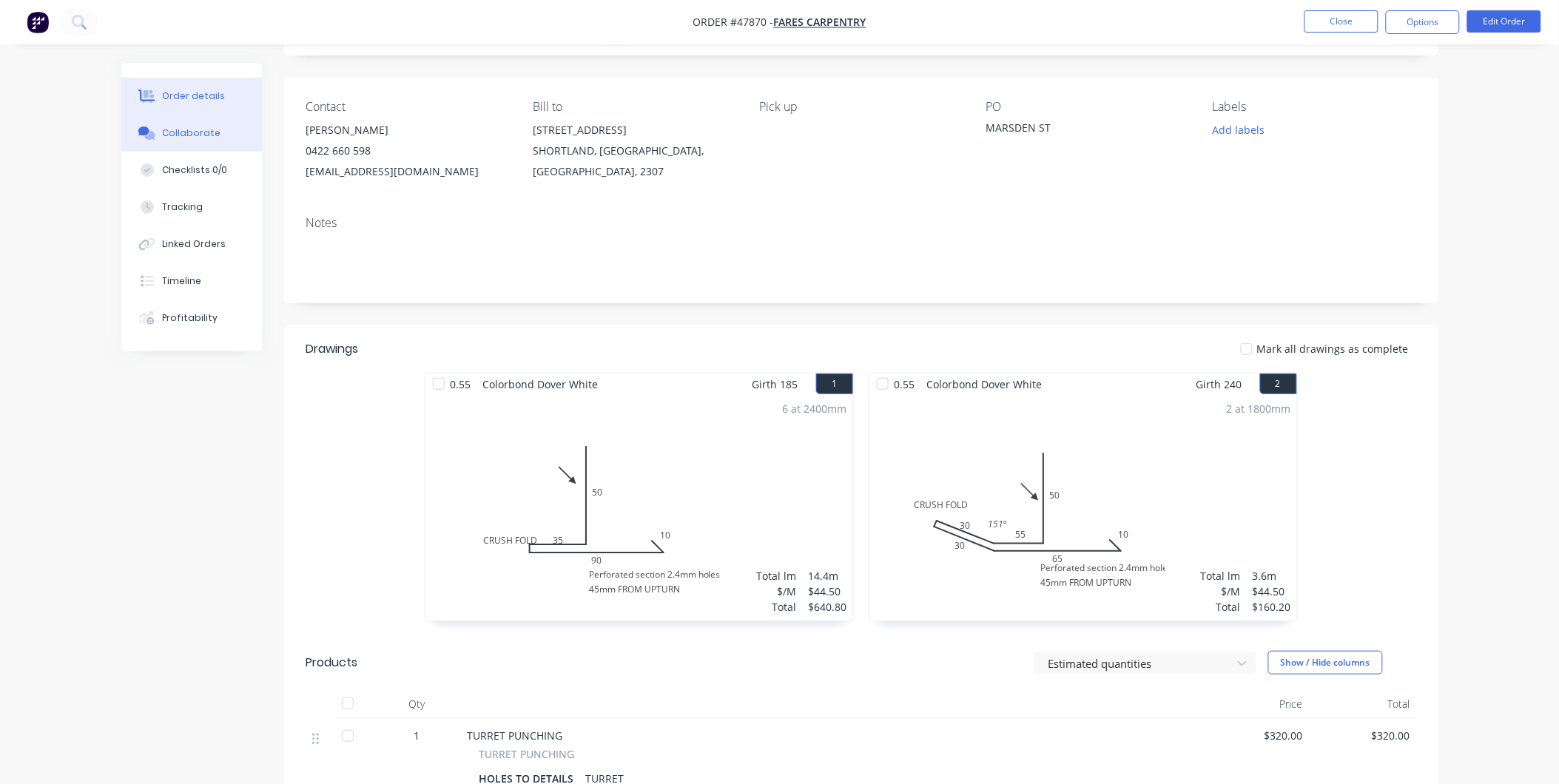
click at [224, 128] on button "Collaborate" at bounding box center [192, 133] width 141 height 37
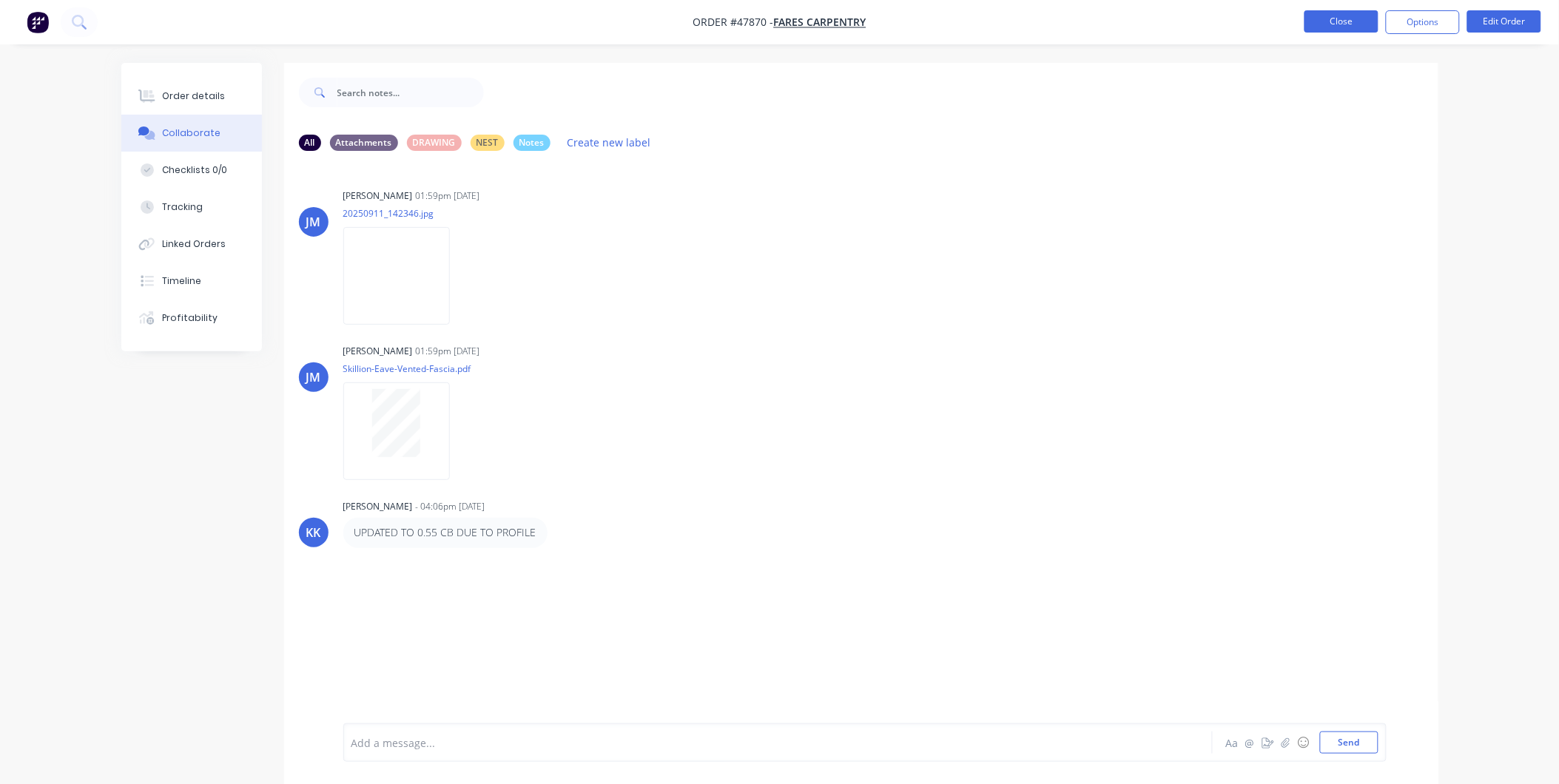
click at [1333, 31] on button "Close" at bounding box center [1341, 21] width 74 height 22
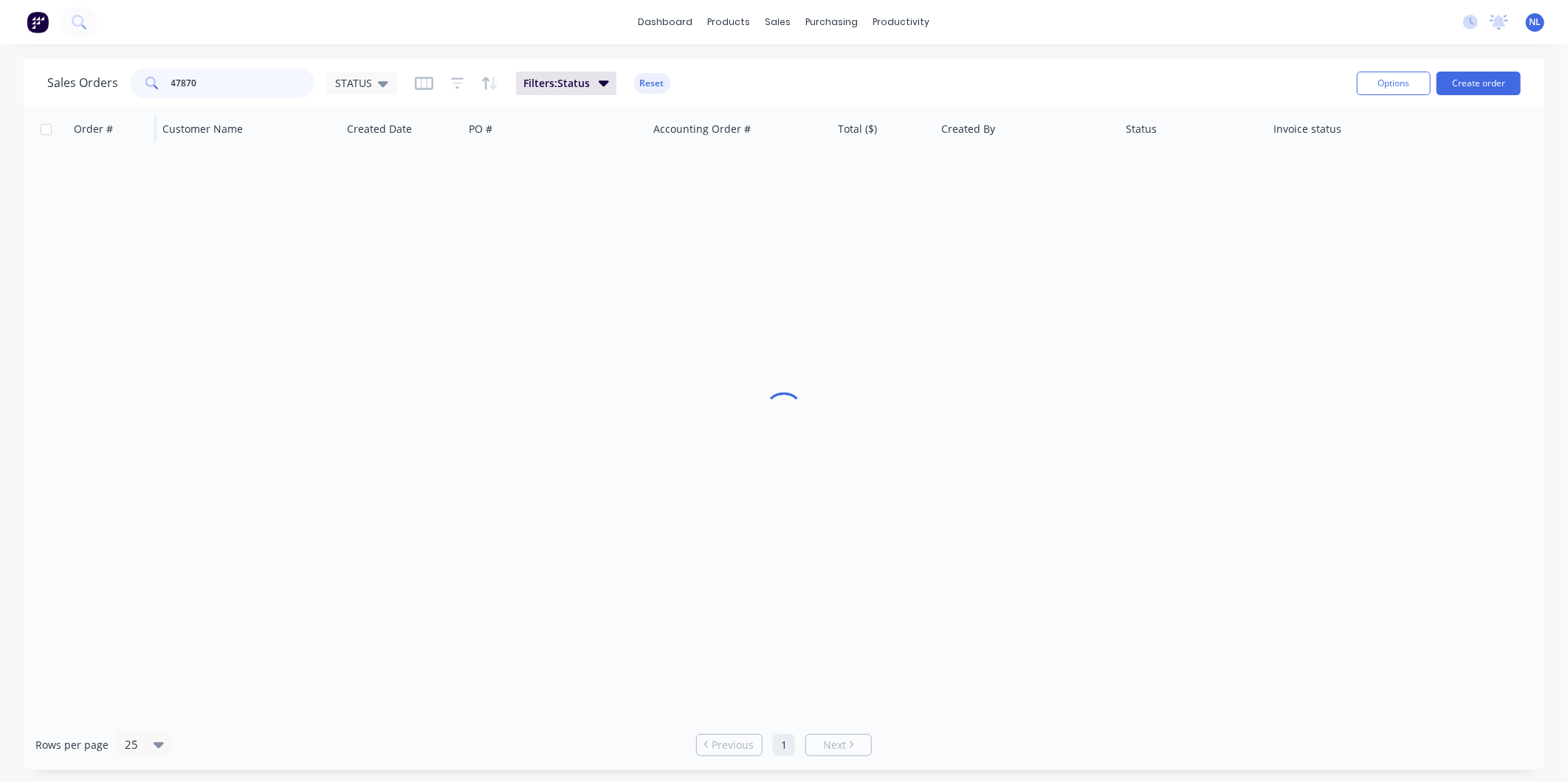
drag, startPoint x: 220, startPoint y: 87, endPoint x: 105, endPoint y: 111, distance: 117.5
click at [105, 111] on div "Sales Orders 47870 STATUS Filters: Status Reset Options Create order Order # Cu…" at bounding box center [784, 414] width 1521 height 711
click at [807, 111] on link "Customers" at bounding box center [857, 100] width 196 height 29
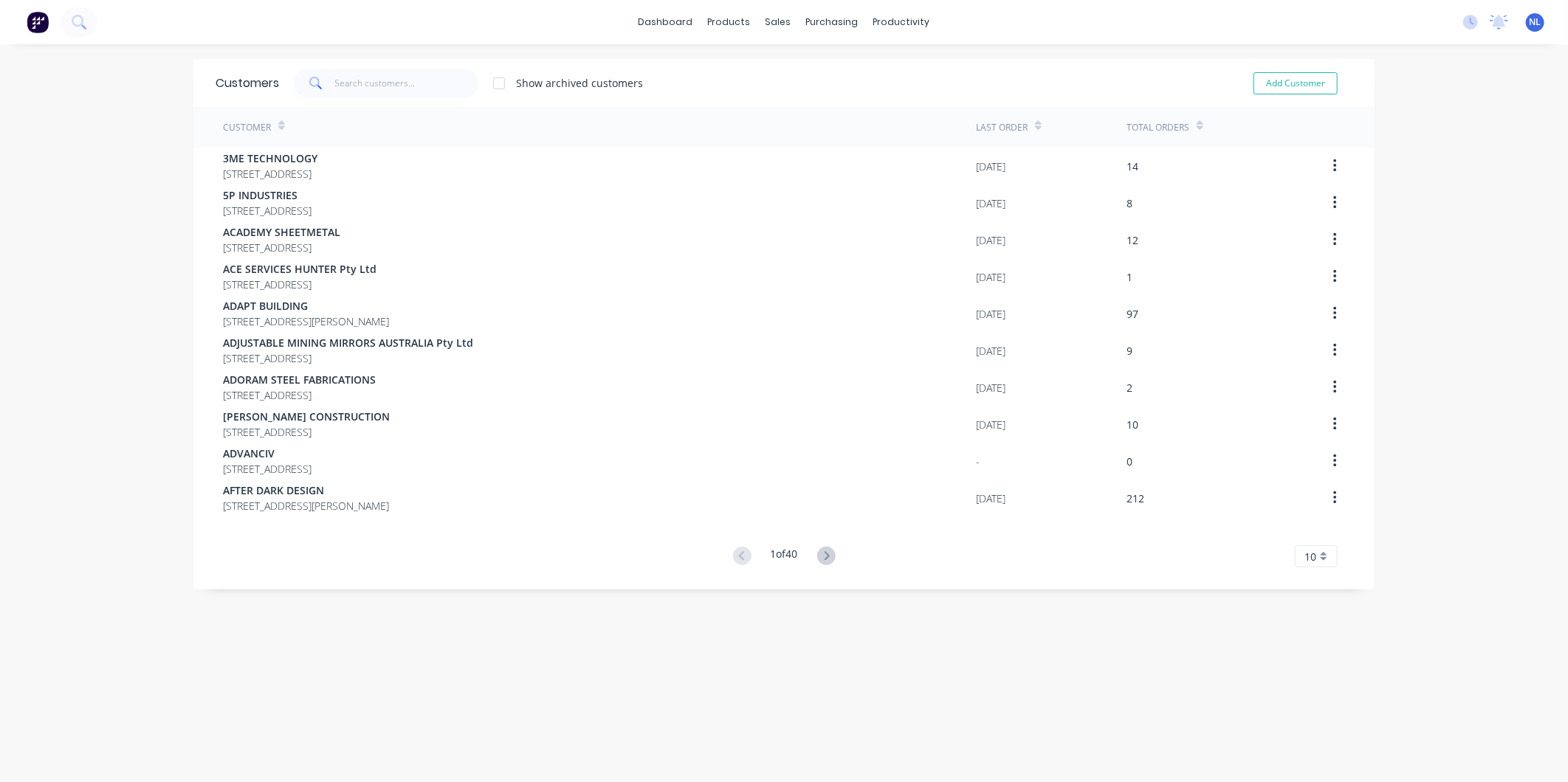
click at [316, 71] on span at bounding box center [314, 83] width 42 height 29
click at [347, 78] on input "text" at bounding box center [407, 83] width 144 height 29
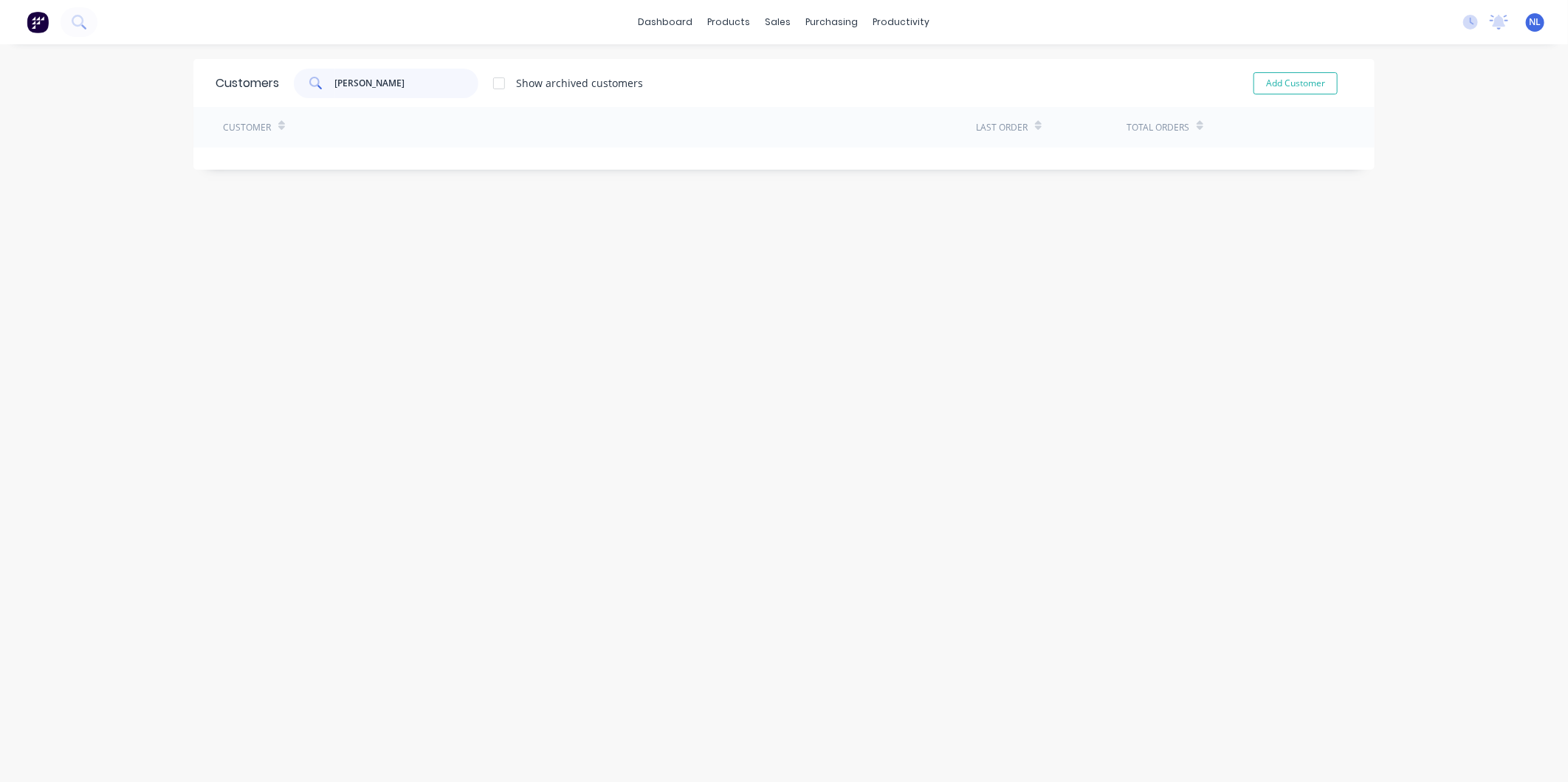
type input "[PERSON_NAME]"
click at [500, 81] on div at bounding box center [499, 83] width 29 height 29
click at [498, 84] on div at bounding box center [499, 83] width 29 height 29
drag, startPoint x: 289, startPoint y: 97, endPoint x: 233, endPoint y: 106, distance: 56.7
click at [234, 106] on div "Customers r [PERSON_NAME] Show archived customers Add Customer Customer Last Or…" at bounding box center [784, 114] width 1181 height 111
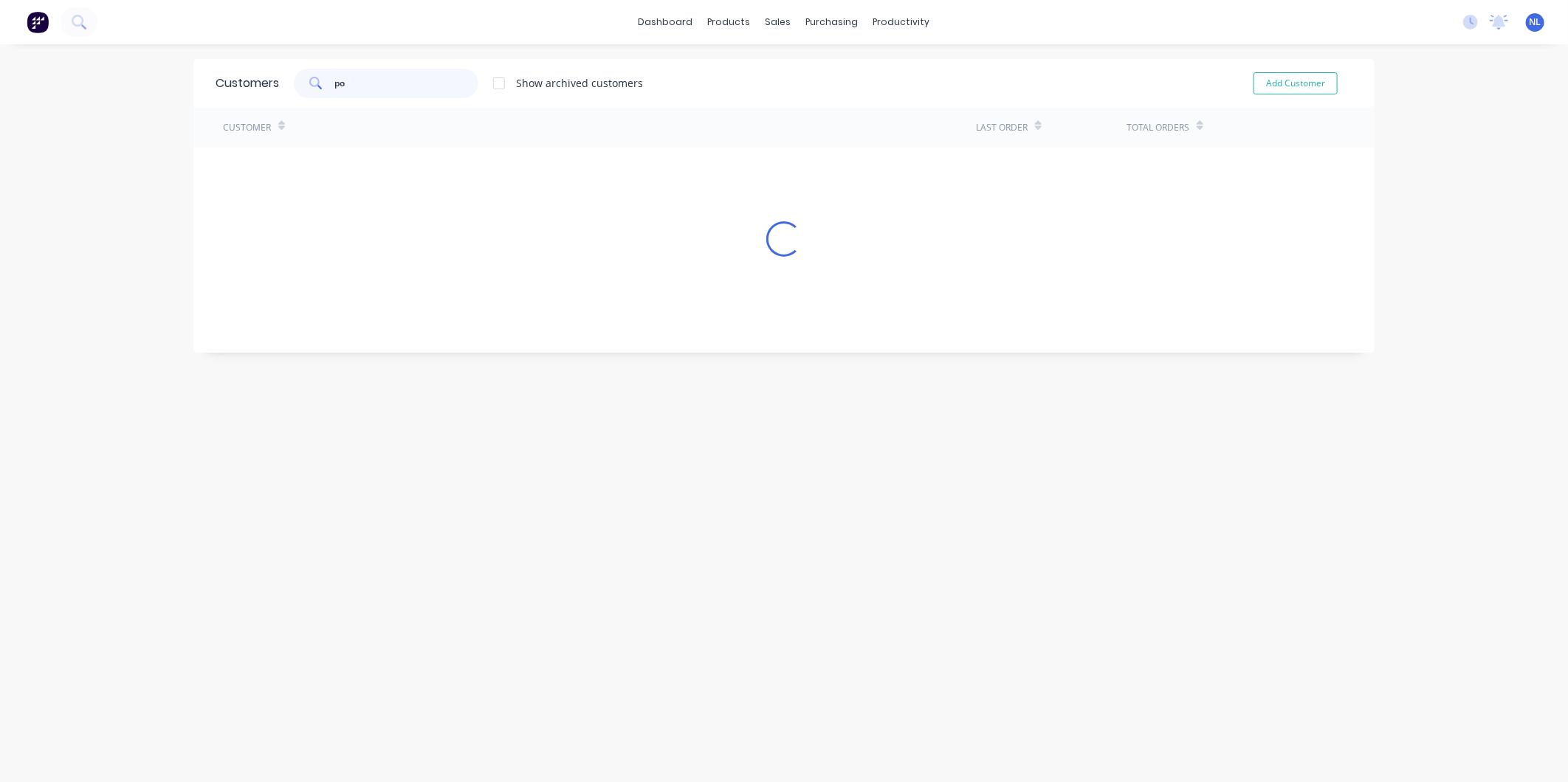
type input "p"
type input "rduncan"
click at [541, 86] on div "Show archived customers" at bounding box center [579, 82] width 127 height 16
drag, startPoint x: 418, startPoint y: 82, endPoint x: 198, endPoint y: 149, distance: 230.0
click at [198, 149] on div "Customers rduncan Show archived customers Add Customer Customer Last Order Tota…" at bounding box center [784, 114] width 1181 height 111
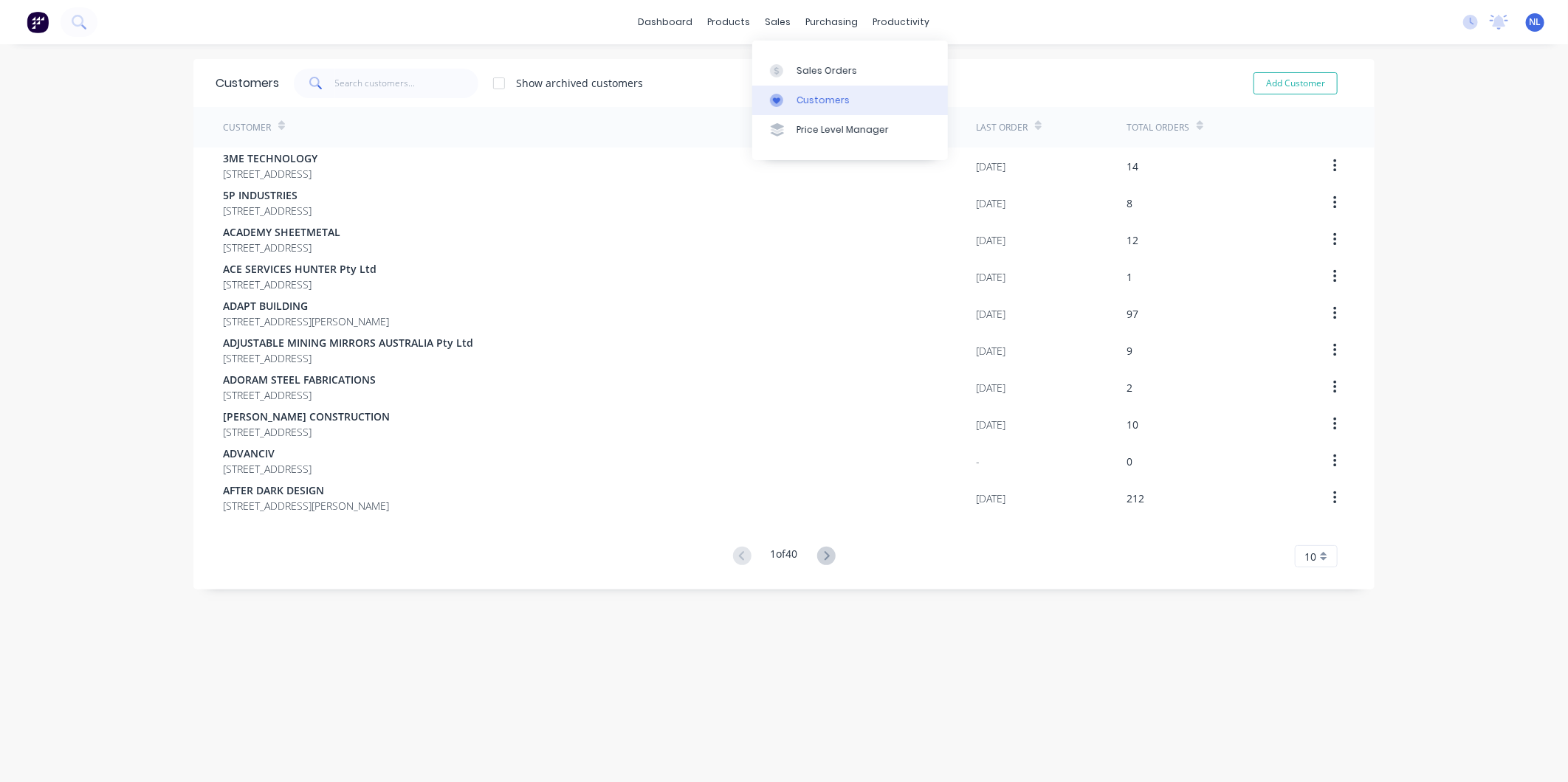
click at [797, 96] on div "Customers" at bounding box center [822, 100] width 53 height 13
click at [416, 85] on input "text" at bounding box center [407, 83] width 144 height 29
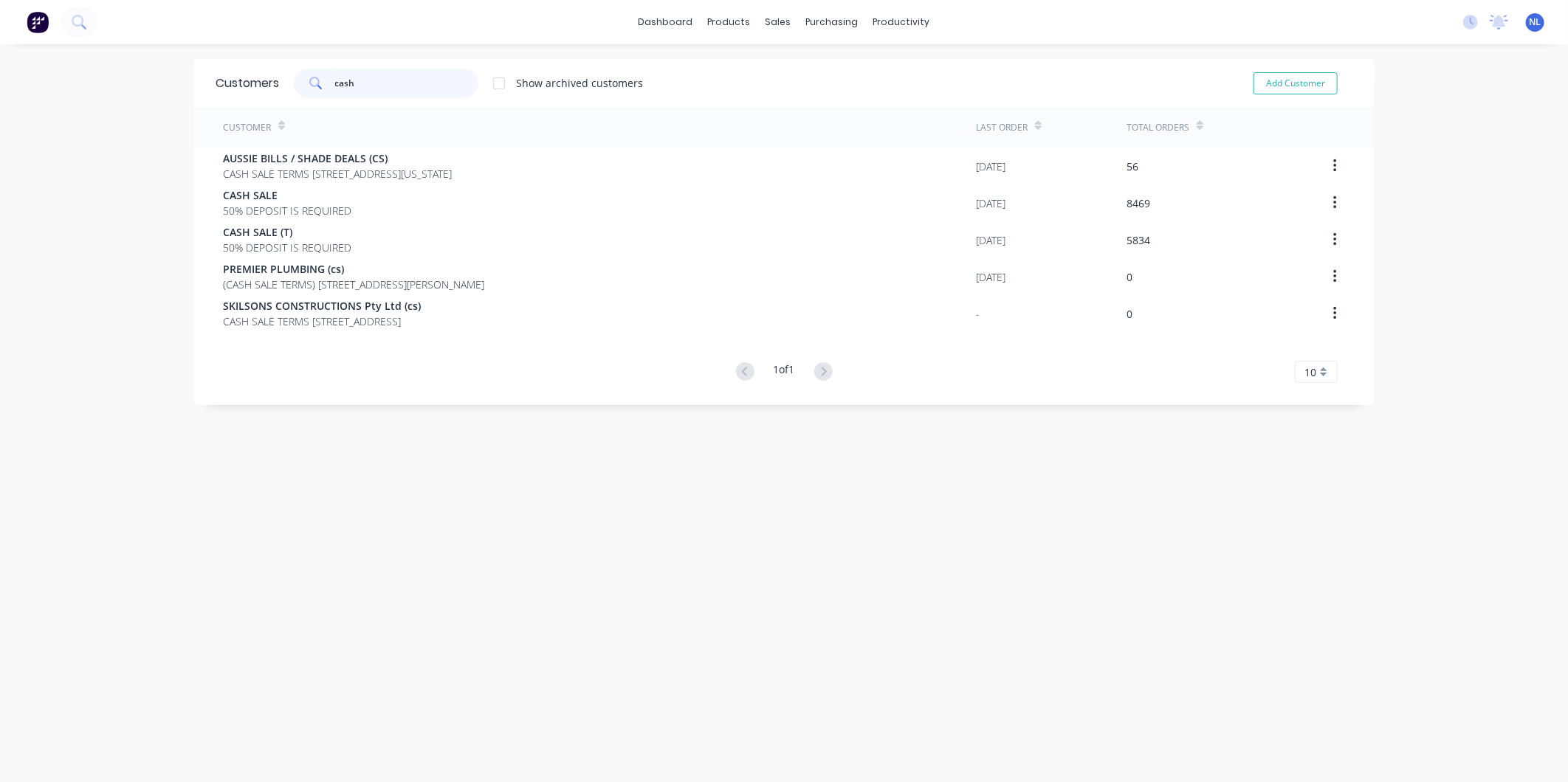
type input "cash"
